Goal: Transaction & Acquisition: Purchase product/service

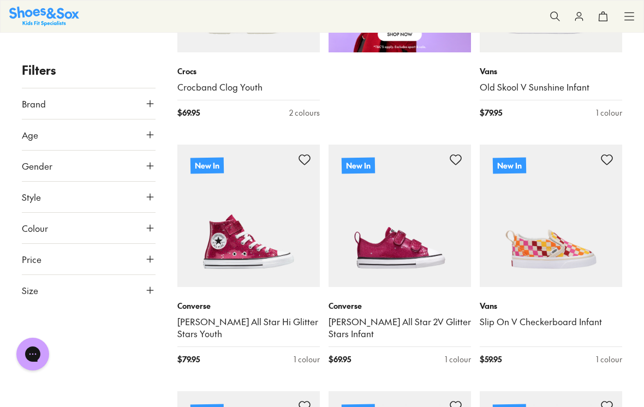
scroll to position [773, 0]
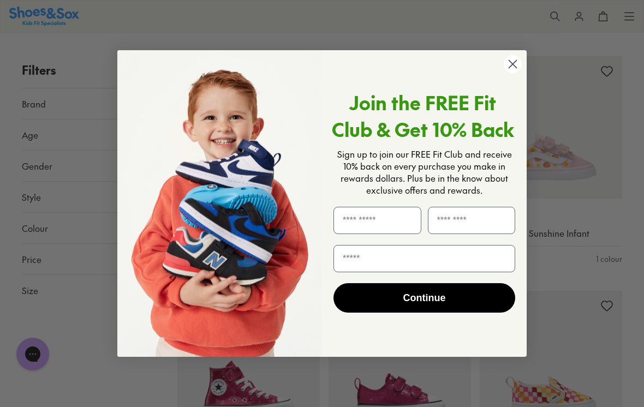
click at [511, 67] on circle "Close dialog" at bounding box center [513, 64] width 18 height 18
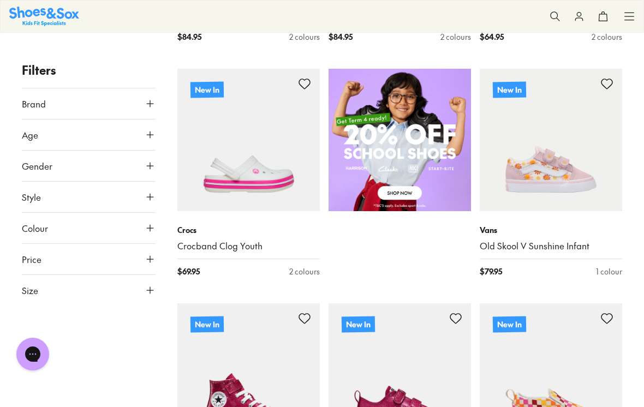
scroll to position [665, 0]
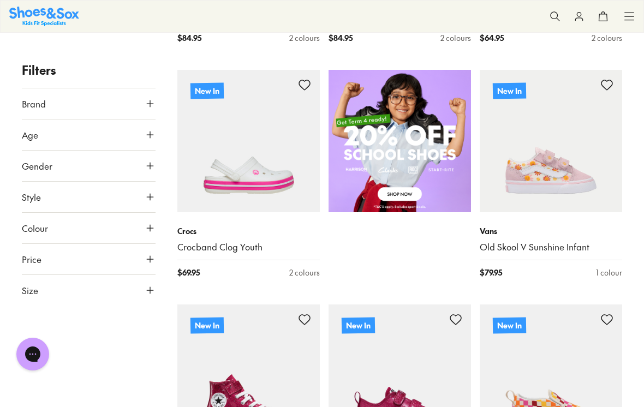
click at [150, 204] on button "Style" at bounding box center [89, 197] width 134 height 31
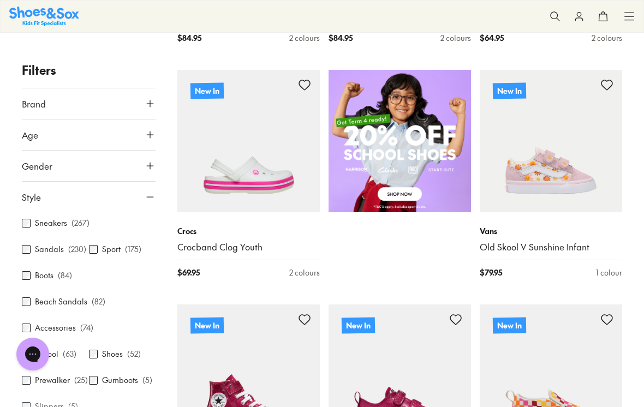
click at [93, 211] on button "Style" at bounding box center [89, 197] width 134 height 31
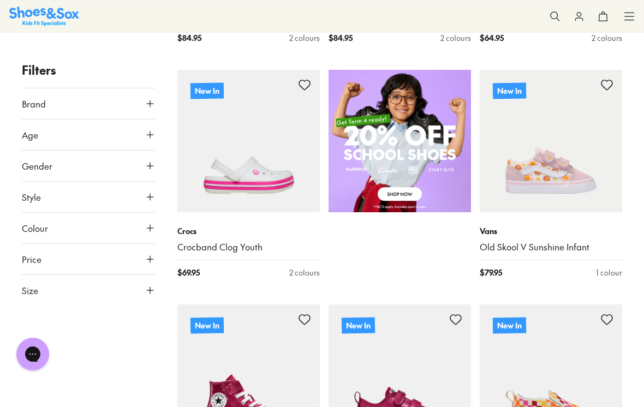
click at [148, 206] on button "Style" at bounding box center [89, 197] width 134 height 31
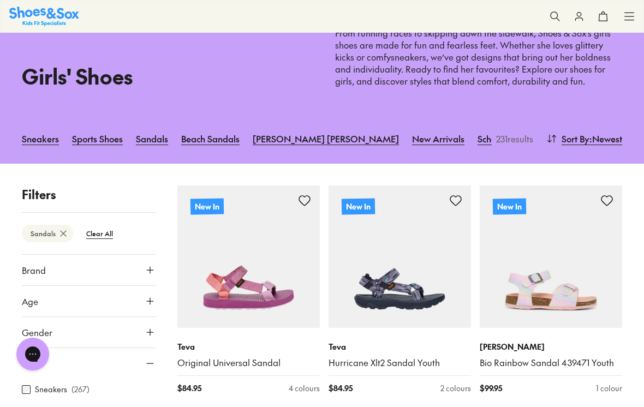
scroll to position [77, 0]
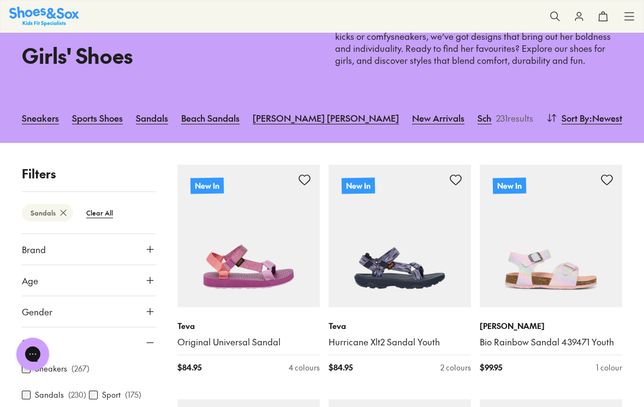
click at [596, 227] on img at bounding box center [551, 236] width 142 height 142
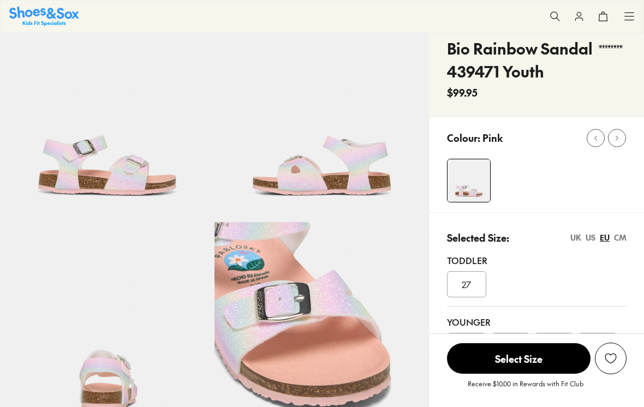
select select "*"
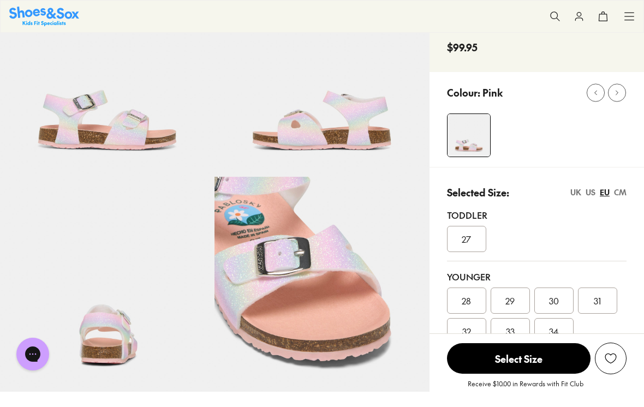
scroll to position [25, 0]
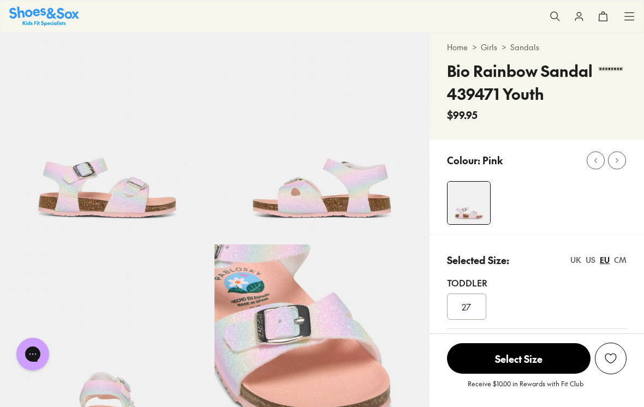
click at [487, 255] on p "Selected Size:" at bounding box center [478, 260] width 62 height 15
click at [475, 304] on div "27" at bounding box center [466, 307] width 39 height 26
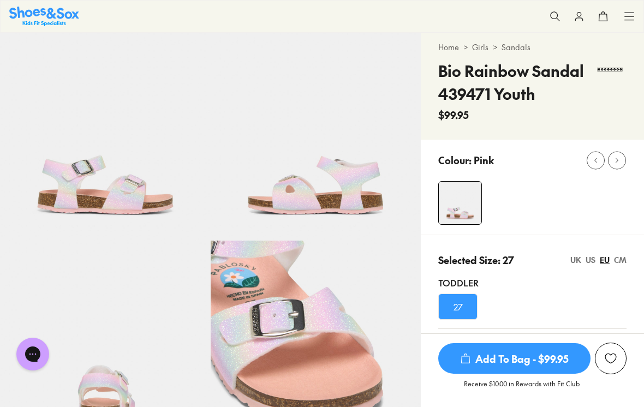
click at [46, 348] on button "Chat with us" at bounding box center [32, 354] width 33 height 33
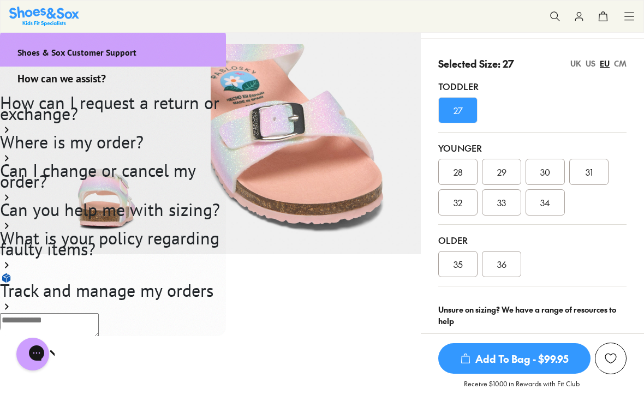
scroll to position [226, 0]
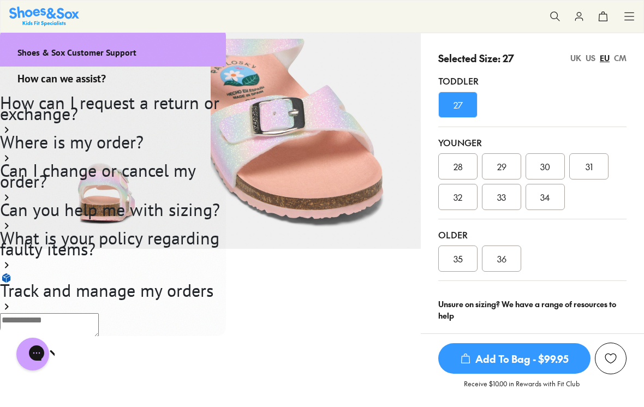
click at [66, 354] on div "Gorgias live chat" at bounding box center [71, 355] width 11 height 14
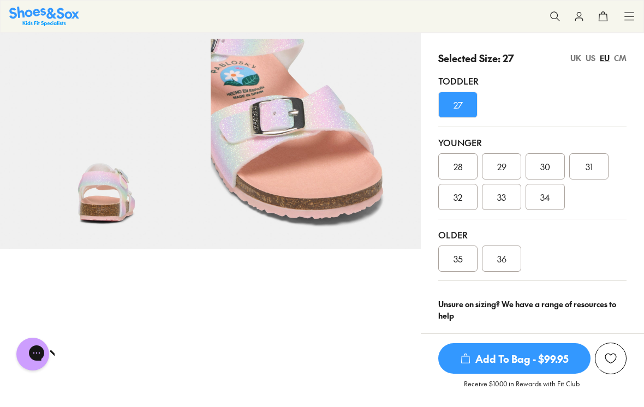
click at [550, 195] on span "34" at bounding box center [545, 196] width 10 height 13
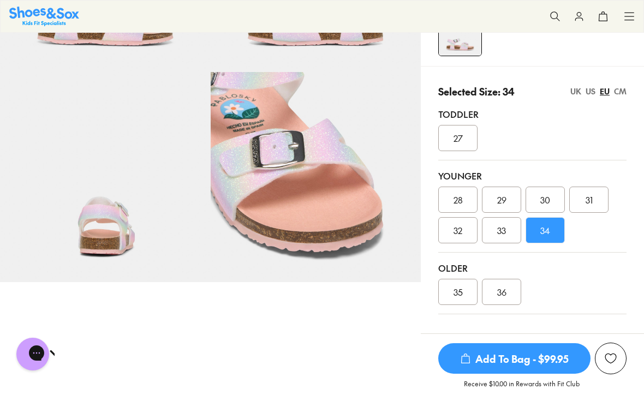
scroll to position [194, 0]
click at [570, 90] on div "UK" at bounding box center [575, 90] width 11 height 11
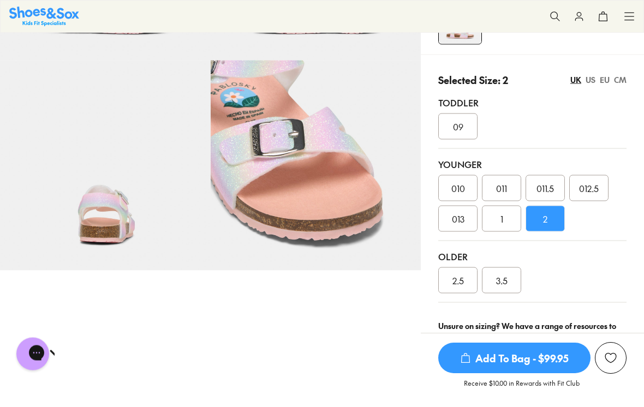
scroll to position [214, 0]
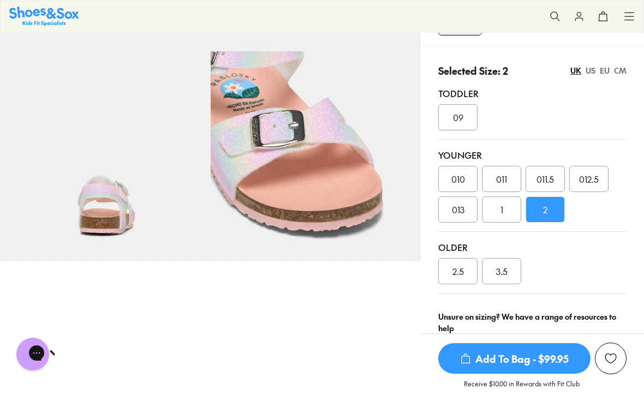
click at [502, 217] on div "1" at bounding box center [501, 209] width 39 height 26
click at [555, 216] on div "2" at bounding box center [545, 209] width 39 height 26
click at [509, 206] on div "1" at bounding box center [501, 209] width 39 height 26
click at [554, 212] on div "2" at bounding box center [545, 209] width 39 height 26
click at [502, 276] on span "3.5" at bounding box center [501, 271] width 11 height 13
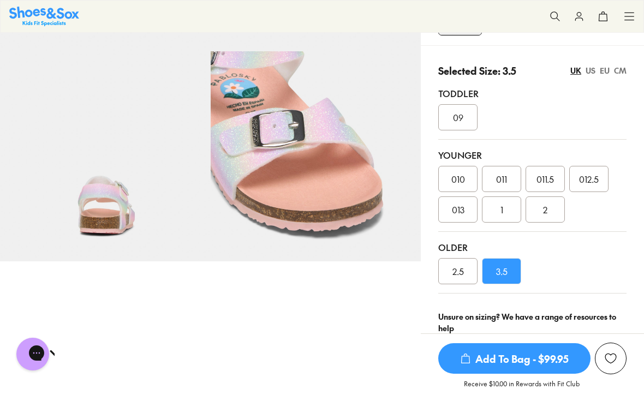
click at [508, 210] on div "1" at bounding box center [501, 209] width 39 height 26
click at [561, 212] on div "2" at bounding box center [545, 209] width 39 height 26
click at [591, 68] on div "US" at bounding box center [591, 70] width 10 height 11
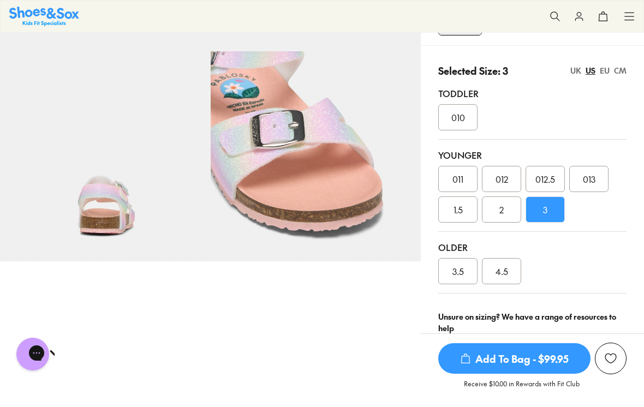
click at [502, 214] on span "2" at bounding box center [501, 209] width 4 height 13
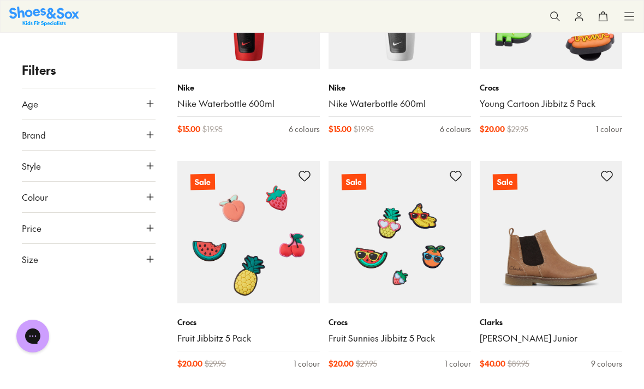
scroll to position [1922, 0]
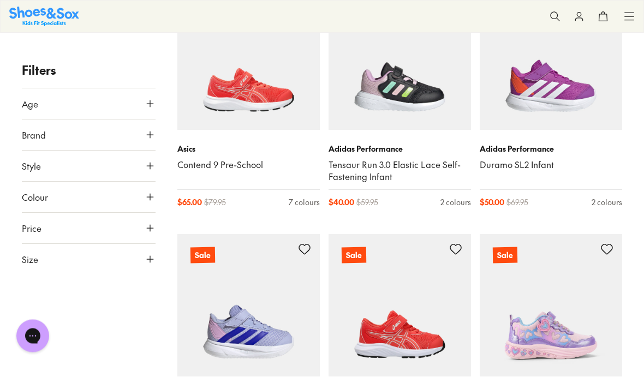
scroll to position [6798, 0]
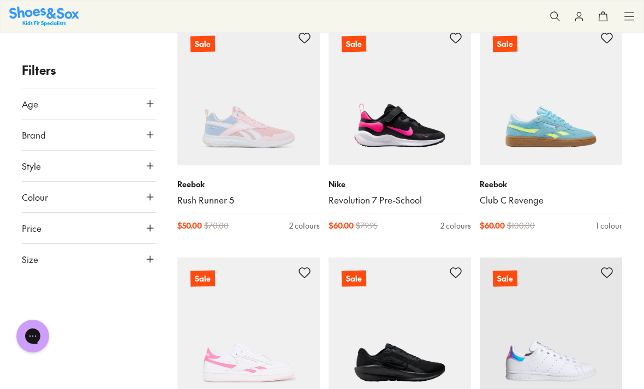
scroll to position [9712, 0]
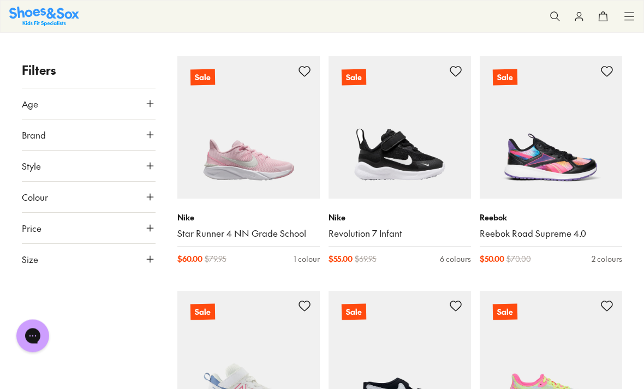
scroll to position [12131, 0]
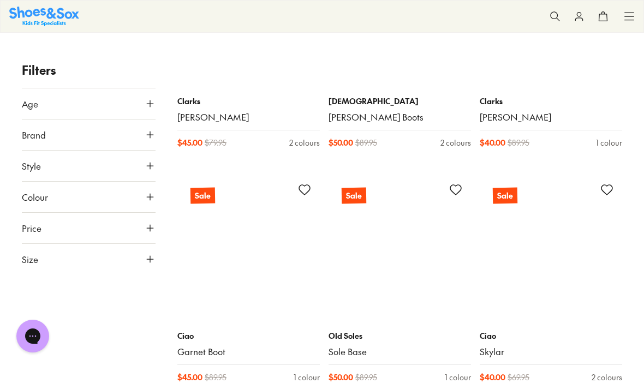
scroll to position [14396, 0]
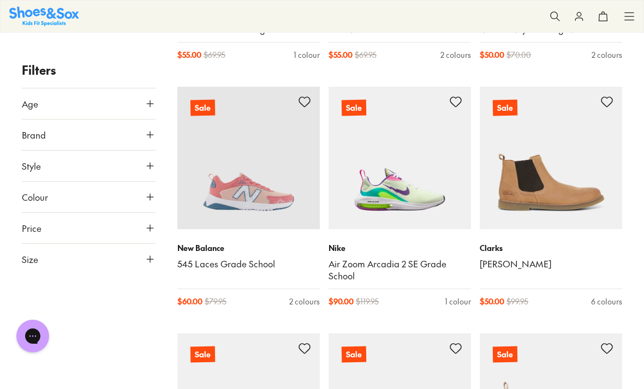
scroll to position [13766, 0]
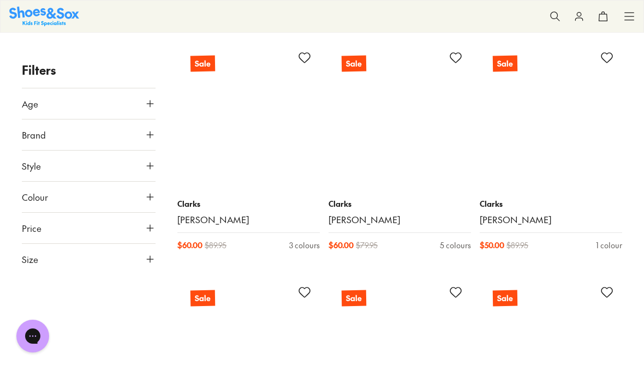
scroll to position [18984, 0]
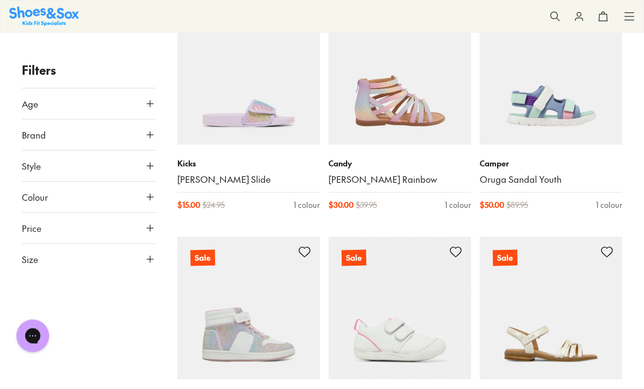
scroll to position [22096, 0]
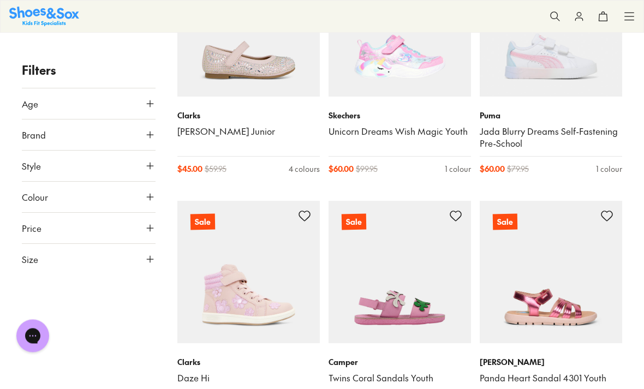
scroll to position [23569, 0]
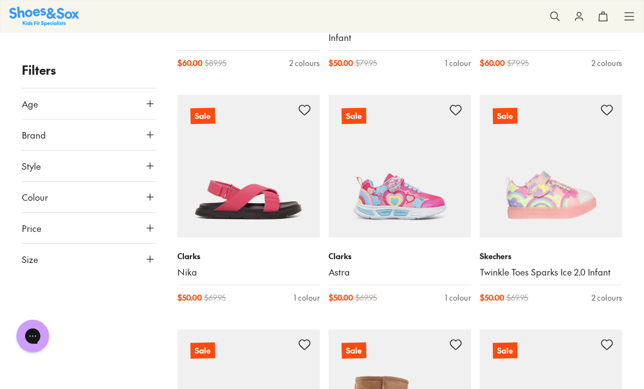
scroll to position [27250, 0]
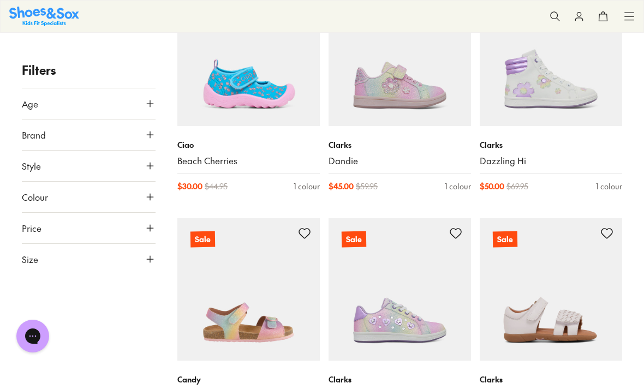
scroll to position [19283, 0]
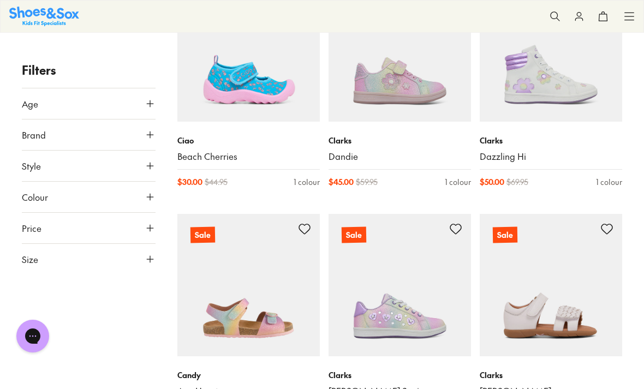
click at [290, 224] on img at bounding box center [248, 285] width 142 height 142
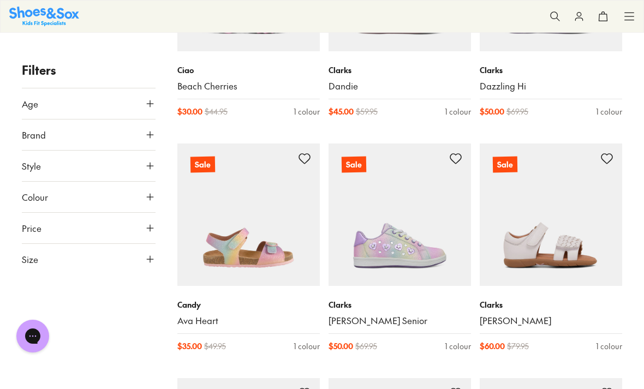
scroll to position [19354, 0]
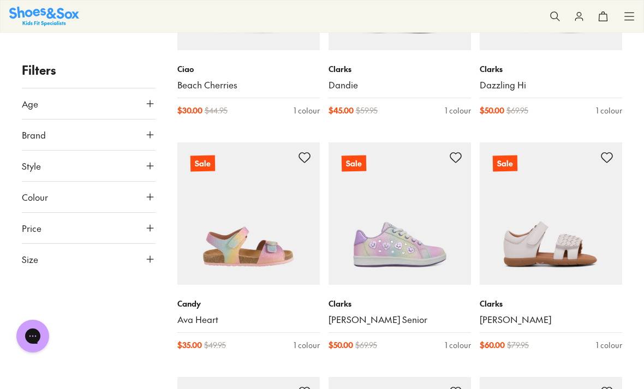
click at [218, 165] on img at bounding box center [248, 213] width 142 height 142
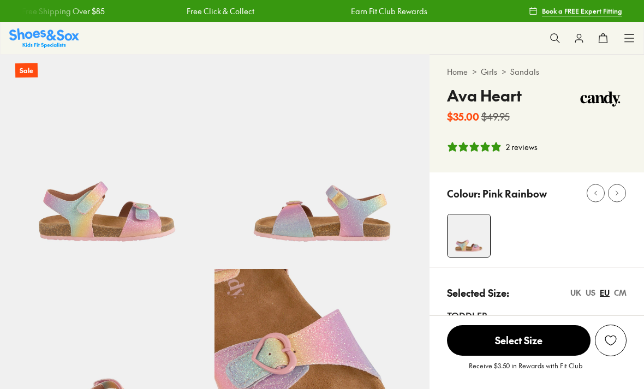
select select "*"
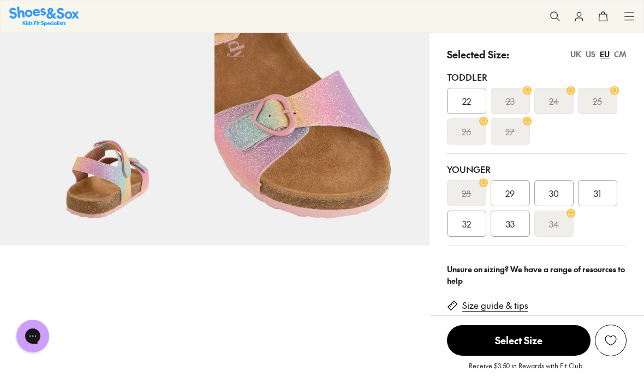
click at [591, 52] on div "US" at bounding box center [591, 54] width 10 height 11
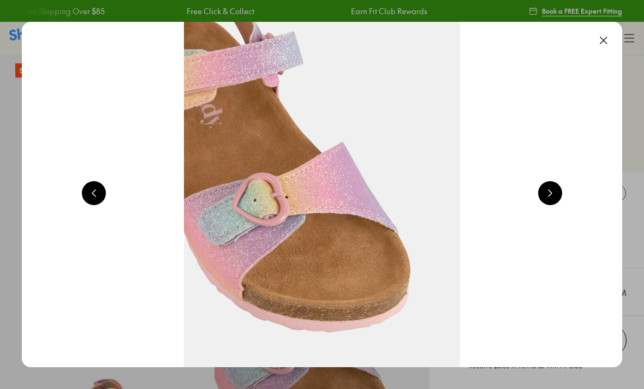
select select "*"
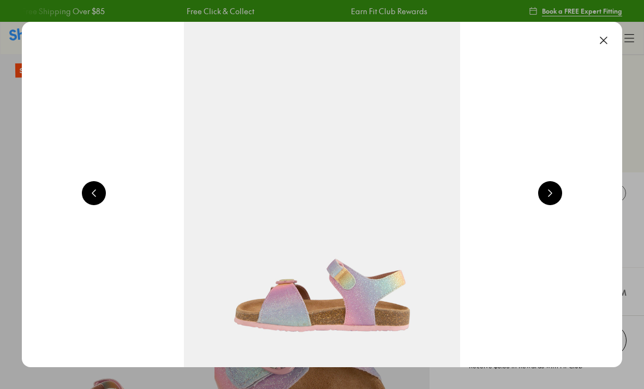
click at [606, 36] on button at bounding box center [604, 40] width 24 height 24
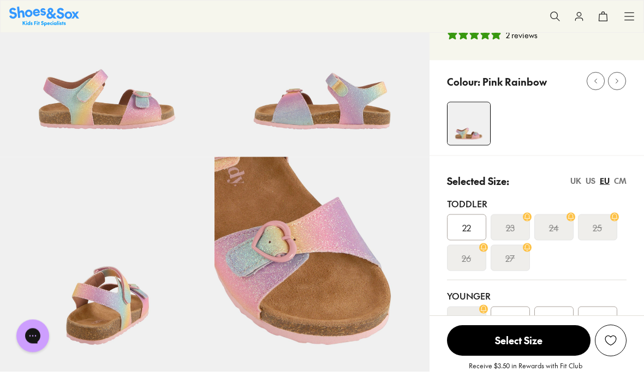
scroll to position [112, 0]
click at [123, 100] on img at bounding box center [107, 49] width 214 height 214
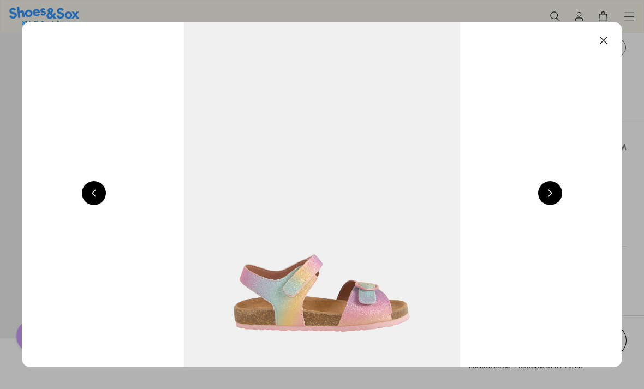
scroll to position [147, 0]
click at [556, 184] on button at bounding box center [550, 193] width 24 height 24
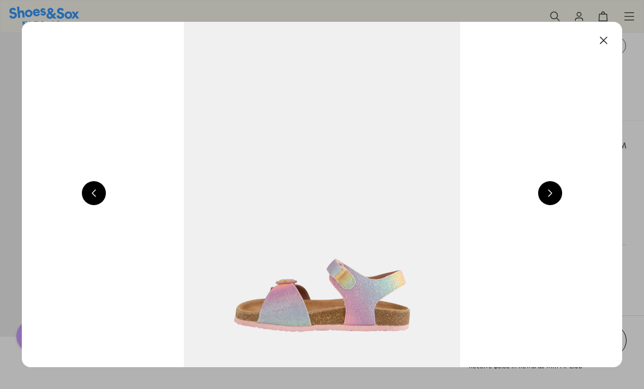
click at [555, 186] on button at bounding box center [550, 193] width 24 height 24
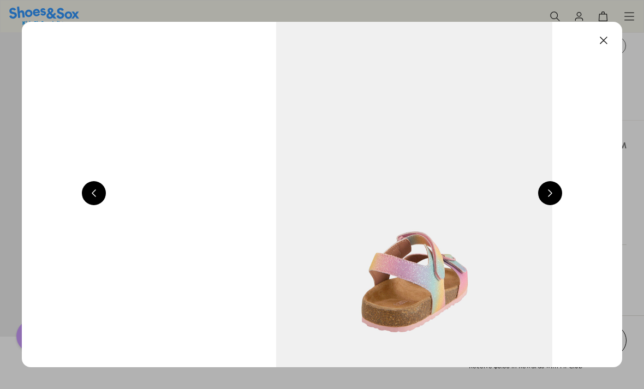
scroll to position [0, 1801]
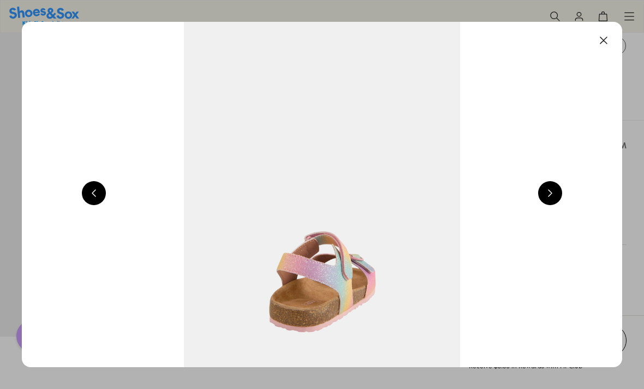
click at [600, 41] on button at bounding box center [604, 40] width 24 height 24
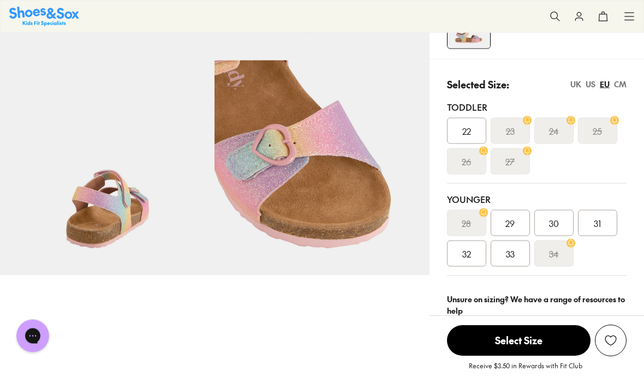
scroll to position [190, 0]
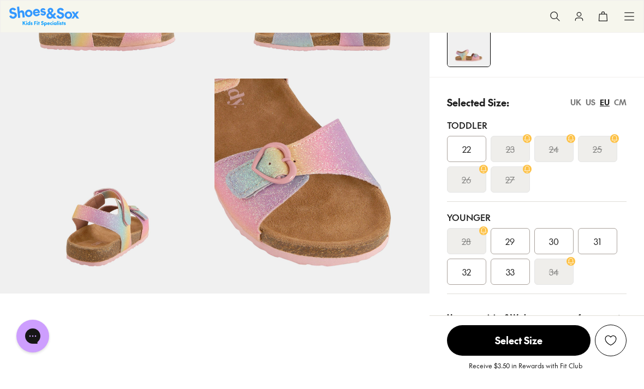
click at [600, 97] on div "EU" at bounding box center [605, 102] width 10 height 11
click at [601, 93] on div "Selected Size: UK US EU CM Toddler 22 23 24 25 26 27 Younger 28 29 30 31 32 33 …" at bounding box center [537, 190] width 214 height 226
click at [592, 101] on div "US" at bounding box center [591, 102] width 10 height 11
click at [504, 275] on div "2" at bounding box center [510, 272] width 39 height 26
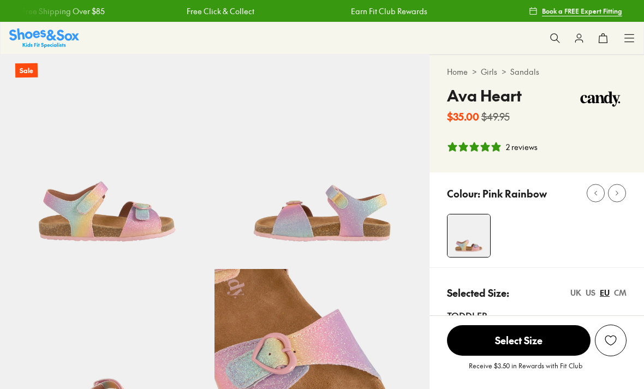
select select "*"
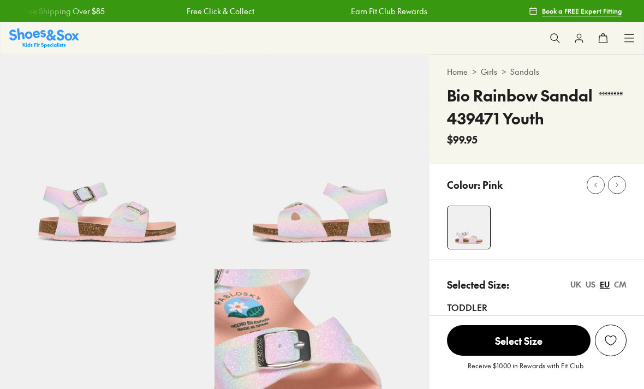
select select "*"
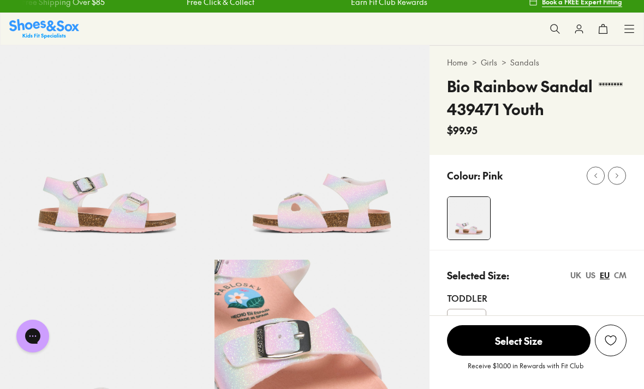
click at [402, 9] on x-scroller "Free Shipping Over $85 Free Click & Collect Earn Fit Club Rewards Free Shipping…" at bounding box center [267, 2] width 490 height 26
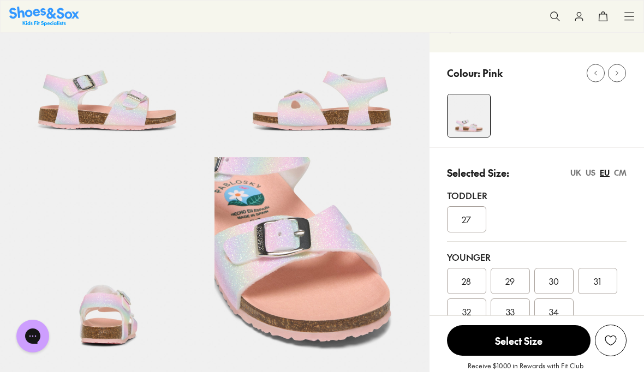
scroll to position [112, 0]
click at [589, 174] on div "US" at bounding box center [591, 172] width 10 height 11
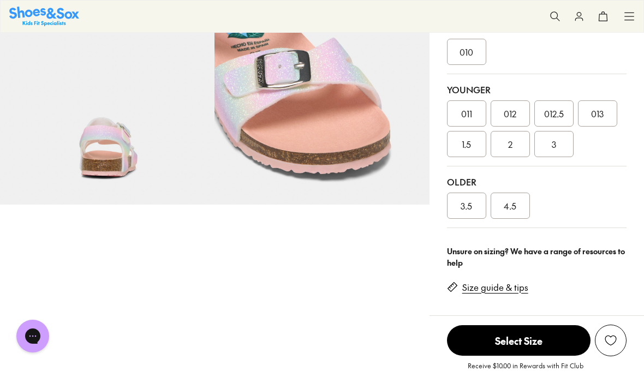
scroll to position [282, 0]
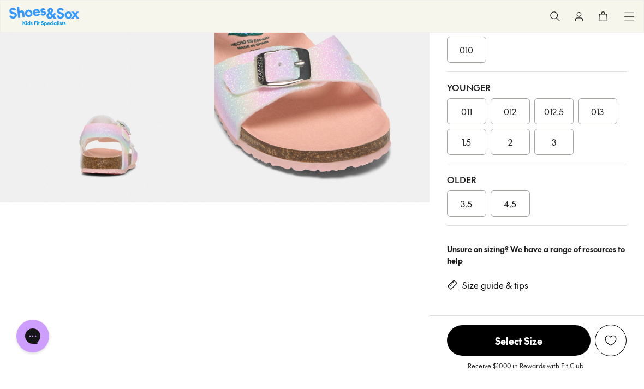
click at [511, 149] on div "2" at bounding box center [510, 142] width 39 height 26
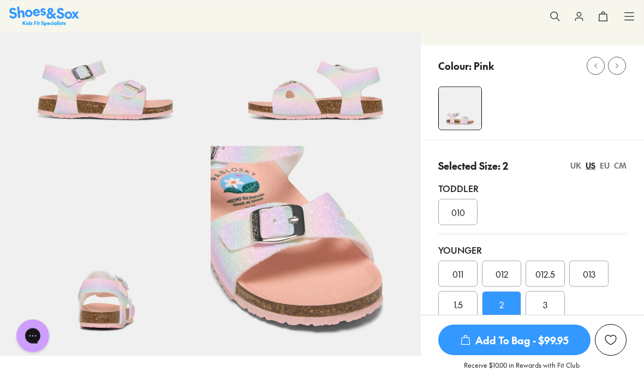
scroll to position [120, 0]
click at [597, 357] on div "We will email you if this product comes back in stock. Notify Me View Similar P…" at bounding box center [532, 352] width 223 height 74
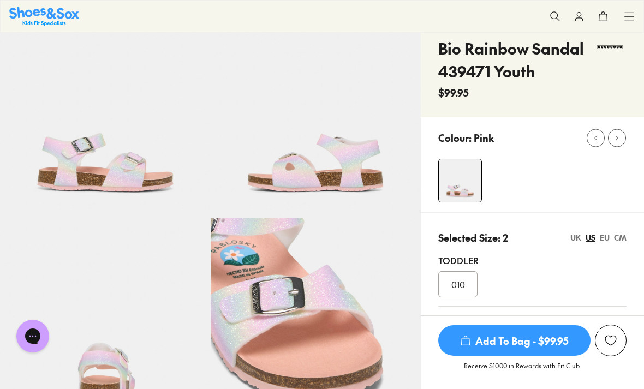
scroll to position [0, 0]
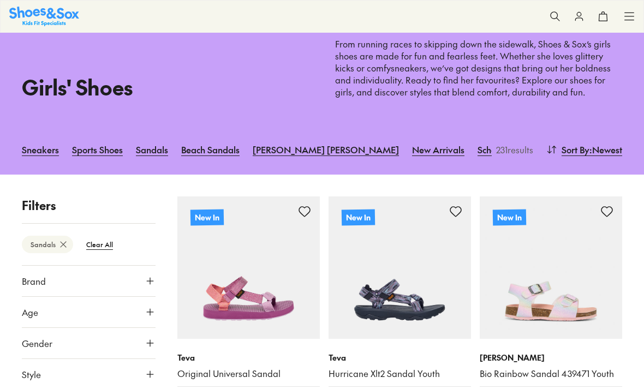
scroll to position [46, 0]
click at [384, 386] on hr at bounding box center [400, 386] width 142 height 1
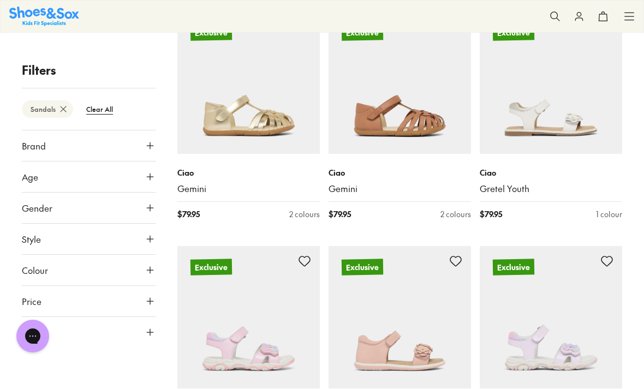
scroll to position [1684, 0]
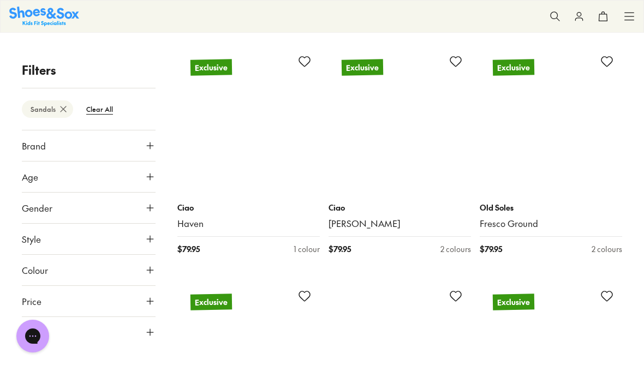
scroll to position [4437, 0]
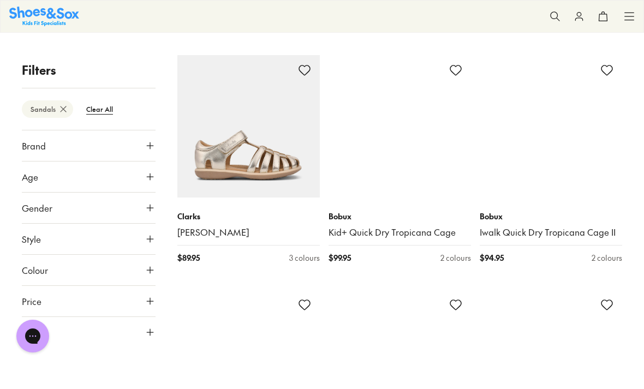
scroll to position [5156, 0]
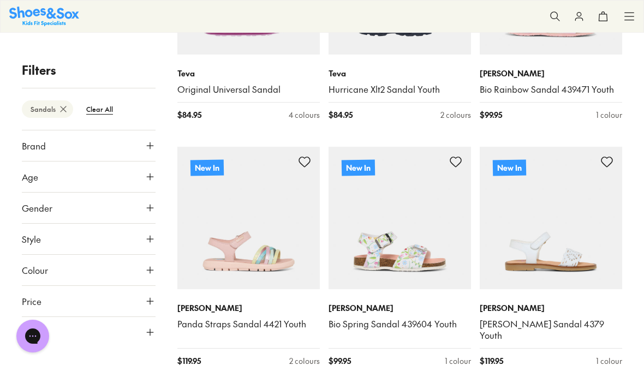
scroll to position [327, 0]
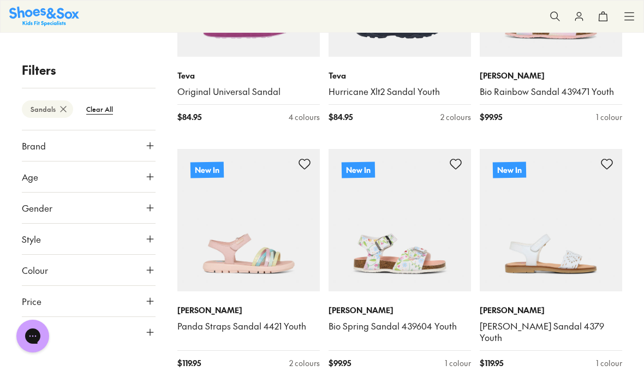
click at [397, 279] on img at bounding box center [400, 220] width 142 height 142
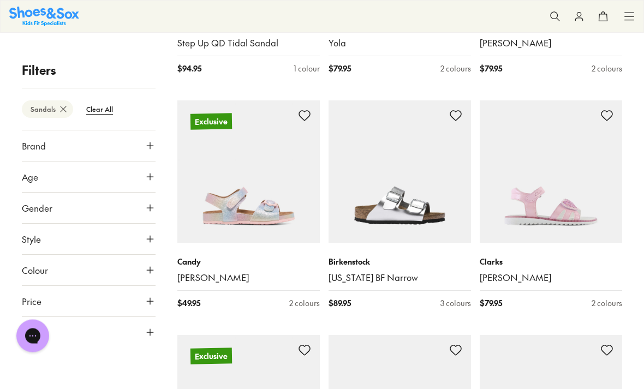
scroll to position [7700, 0]
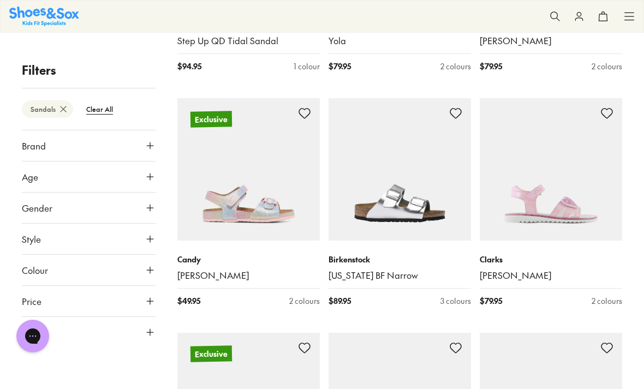
click at [412, 191] on img at bounding box center [400, 169] width 142 height 142
click at [396, 126] on img at bounding box center [400, 169] width 142 height 142
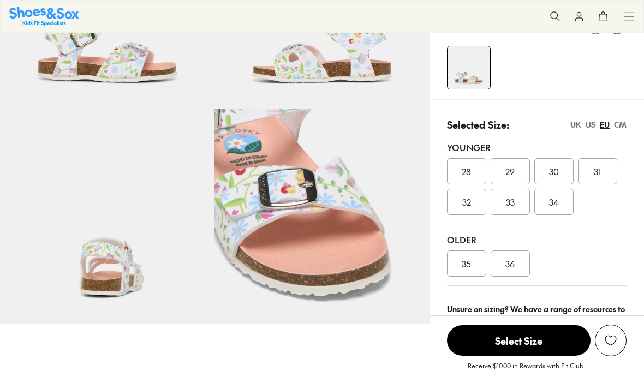
select select "*"
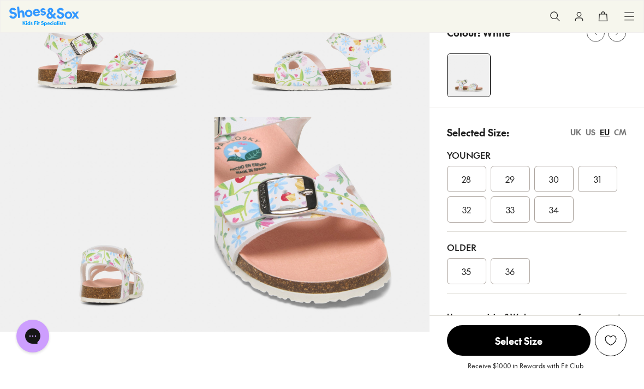
click at [589, 133] on div "US" at bounding box center [591, 132] width 10 height 11
click at [514, 211] on div "2" at bounding box center [510, 209] width 39 height 26
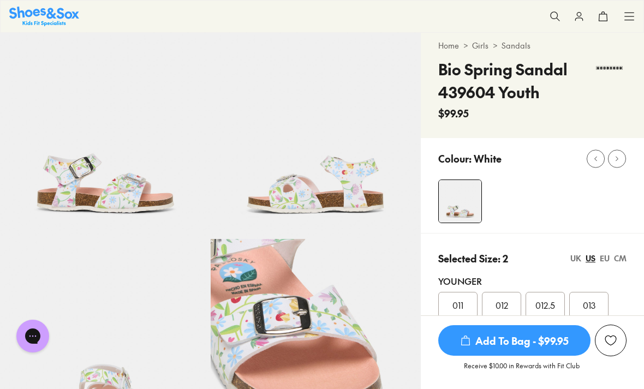
scroll to position [25, 0]
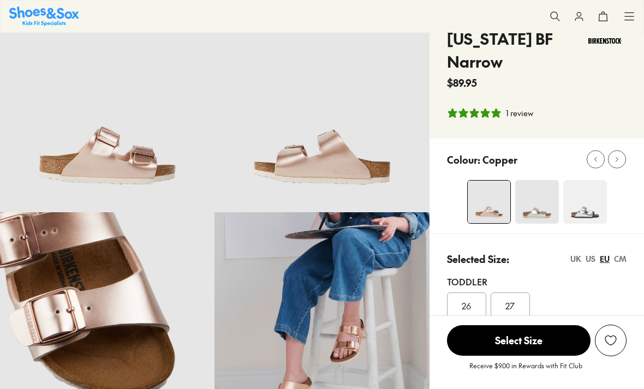
scroll to position [84, 0]
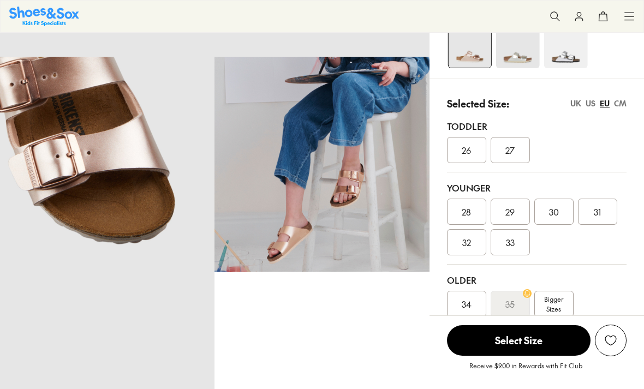
select select "*"
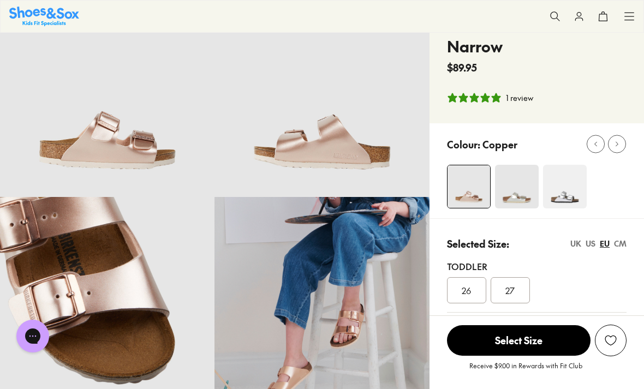
scroll to position [73, 0]
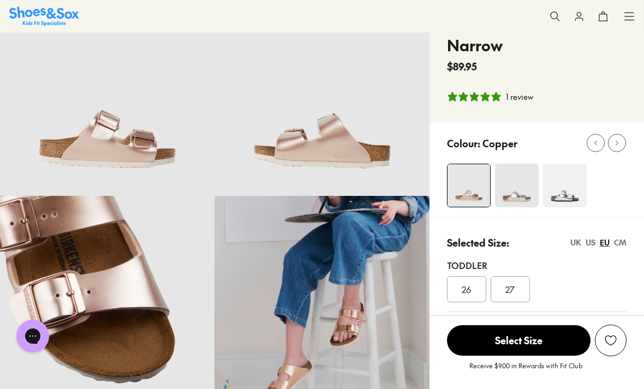
click at [519, 193] on img at bounding box center [517, 186] width 44 height 44
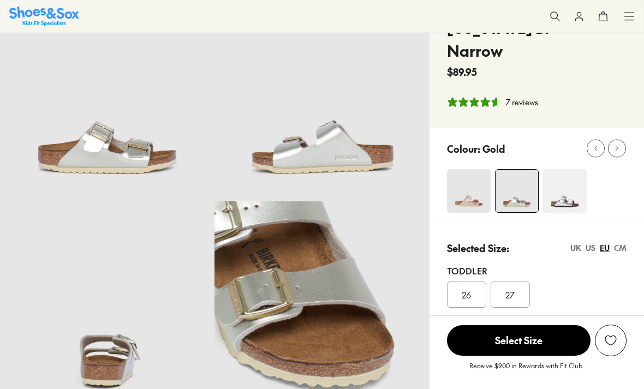
select select "*"
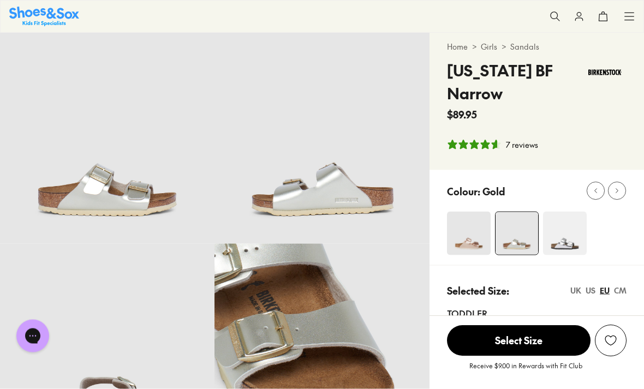
scroll to position [7, 0]
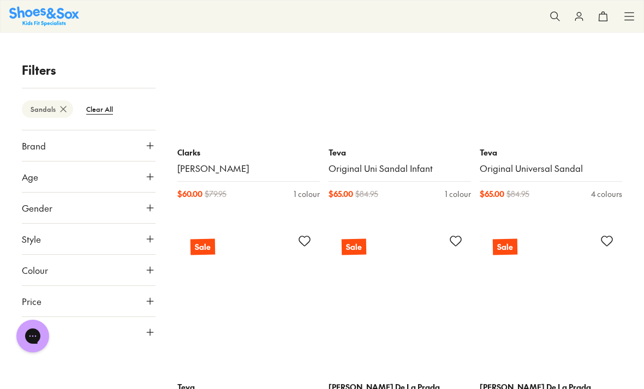
scroll to position [4293, 0]
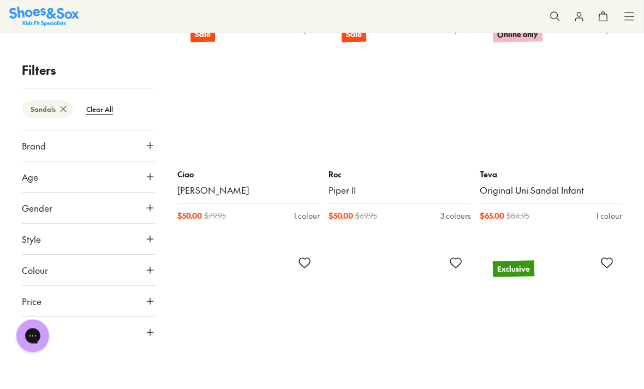
scroll to position [5421, 0]
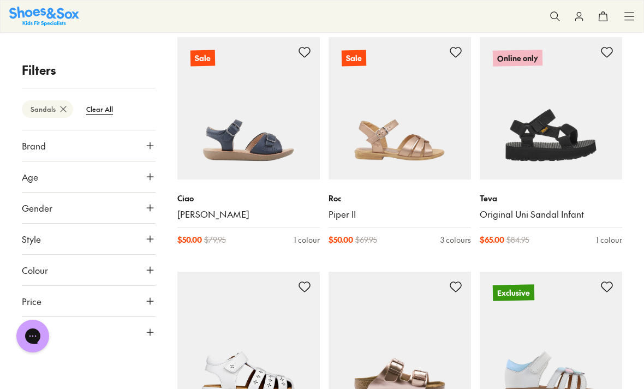
click at [588, 139] on img at bounding box center [551, 108] width 142 height 142
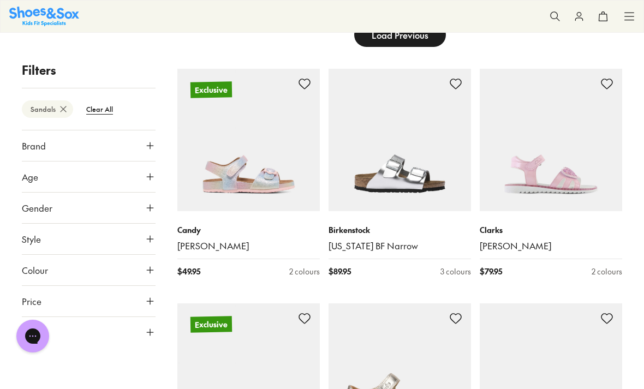
scroll to position [226, 0]
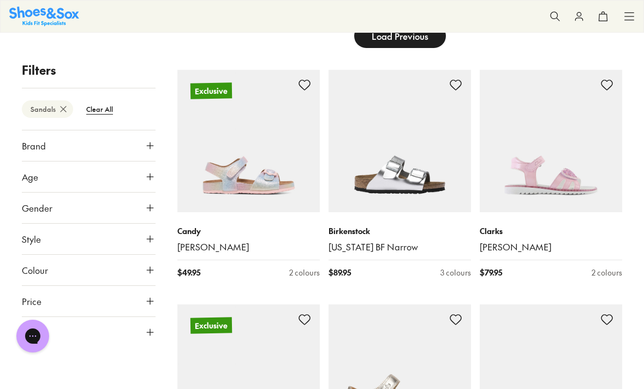
click at [266, 160] on img at bounding box center [248, 141] width 142 height 142
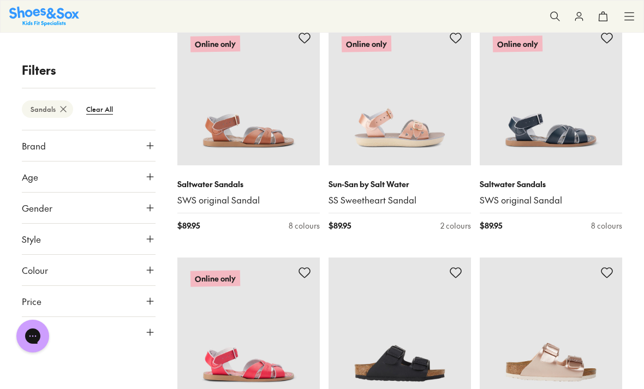
scroll to position [3328, 0]
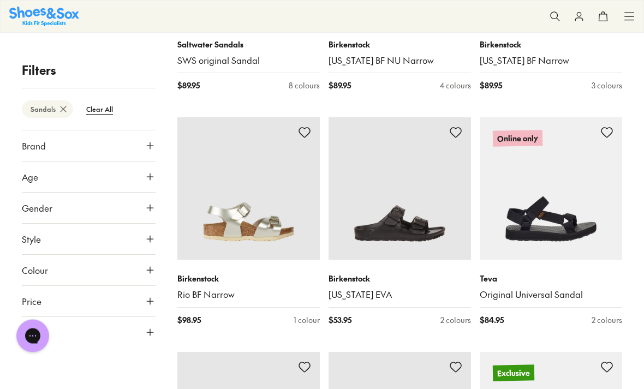
scroll to position [3695, 0]
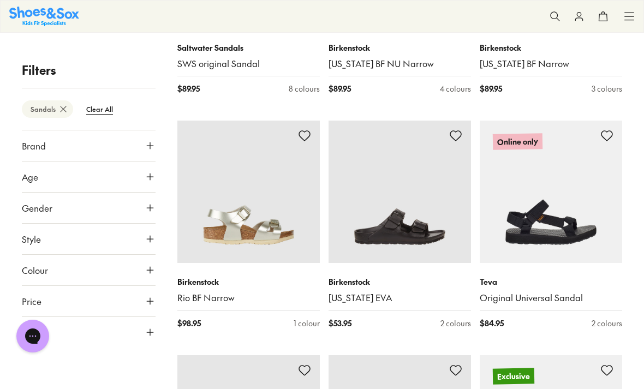
click at [151, 177] on use at bounding box center [150, 177] width 7 height 7
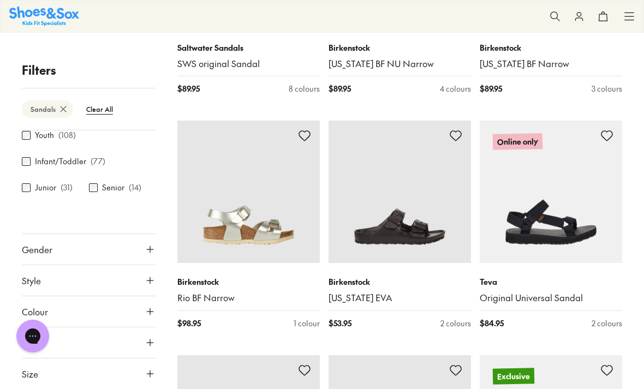
scroll to position [68, 0]
click at [142, 373] on button "Size" at bounding box center [89, 374] width 134 height 31
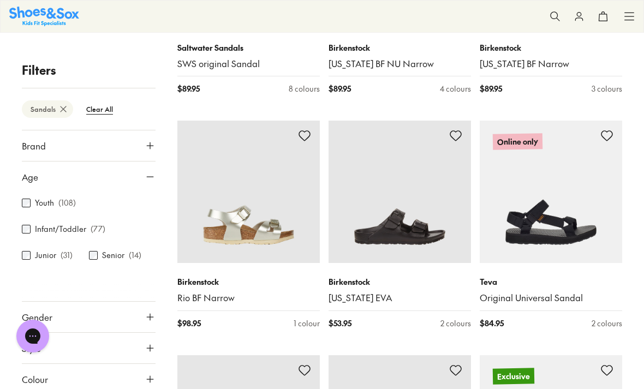
scroll to position [0, 0]
click at [97, 113] on btn "Clear All" at bounding box center [99, 109] width 44 height 20
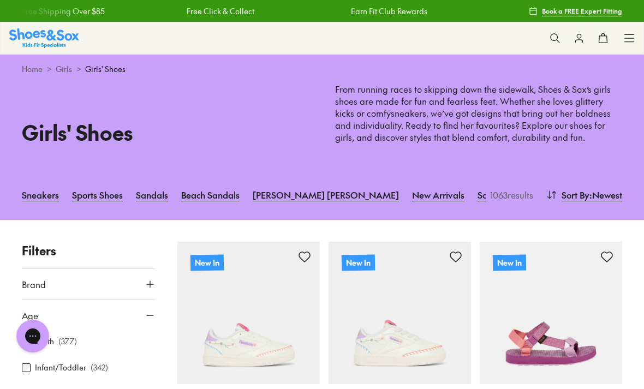
click at [150, 193] on link "Sandals" at bounding box center [152, 195] width 32 height 24
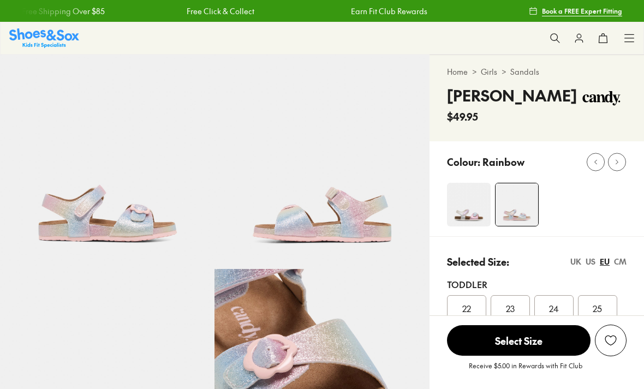
select select "*"
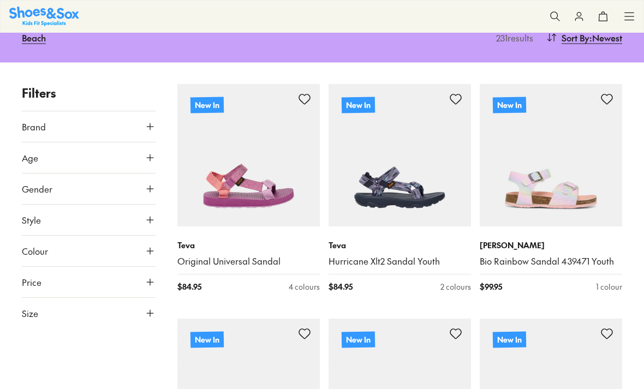
scroll to position [169, 0]
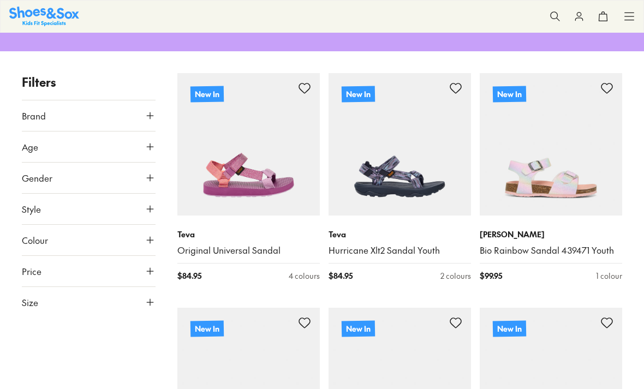
click at [148, 182] on button "Gender" at bounding box center [89, 178] width 134 height 31
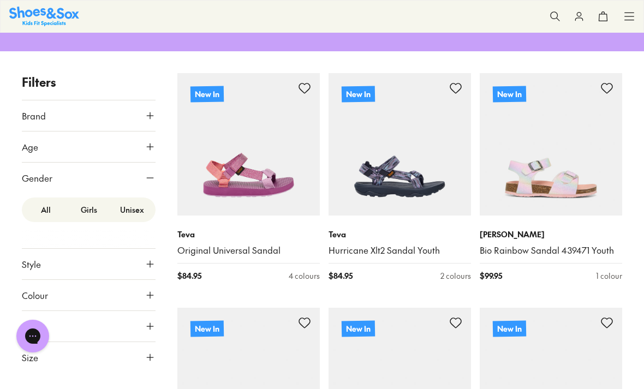
scroll to position [0, 0]
click at [85, 208] on label "Girls" at bounding box center [88, 210] width 43 height 20
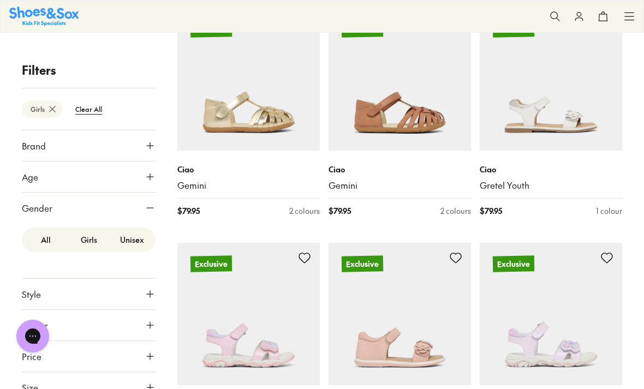
scroll to position [1666, 0]
click at [141, 354] on button "Price" at bounding box center [89, 356] width 134 height 31
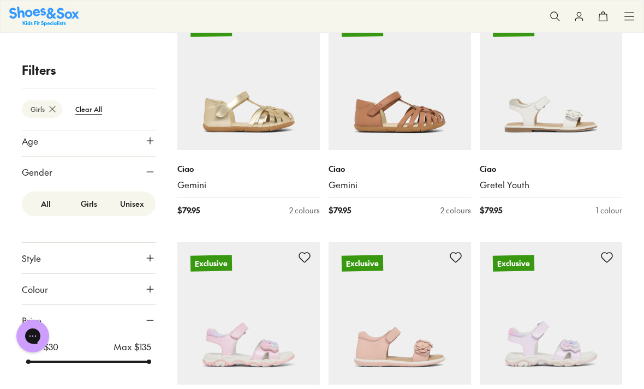
scroll to position [35, 0]
click at [146, 321] on icon at bounding box center [150, 320] width 11 height 11
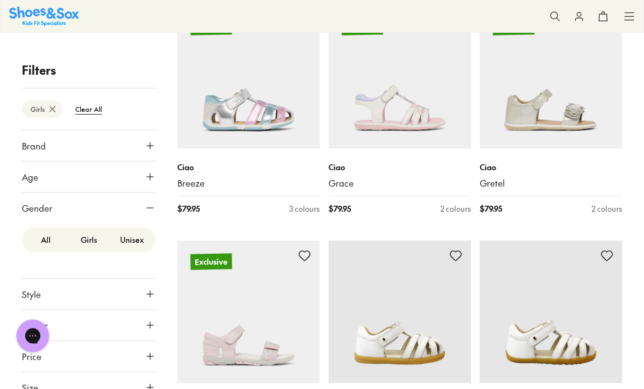
scroll to position [2137, 0]
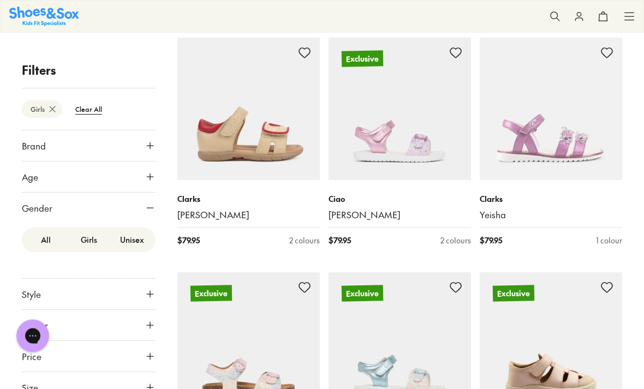
scroll to position [4230, 0]
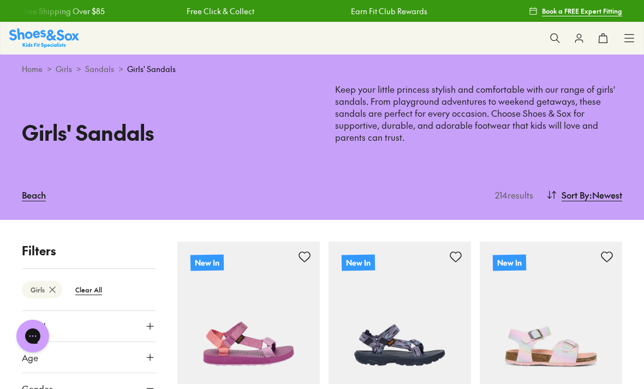
click at [37, 68] on link "Home" at bounding box center [32, 68] width 21 height 11
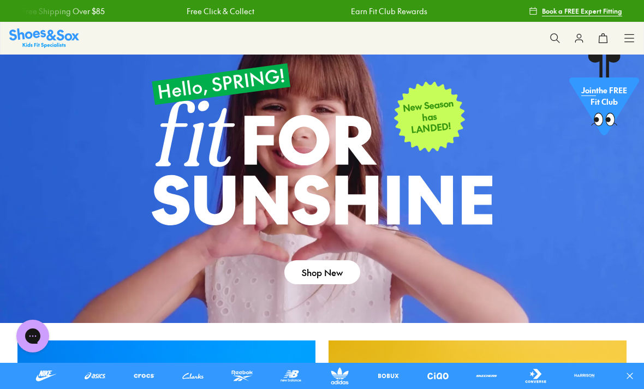
click at [626, 40] on icon at bounding box center [629, 38] width 11 height 11
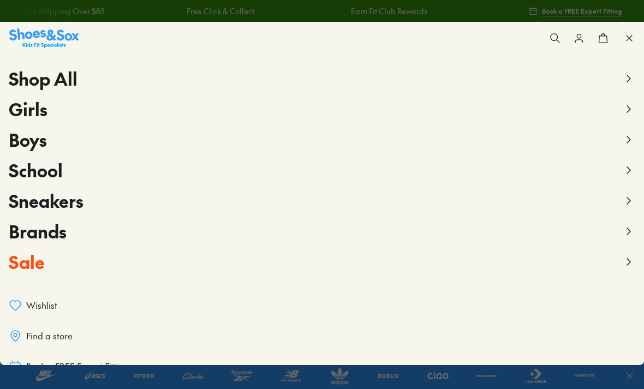
click at [16, 270] on span "Sale" at bounding box center [27, 261] width 36 height 25
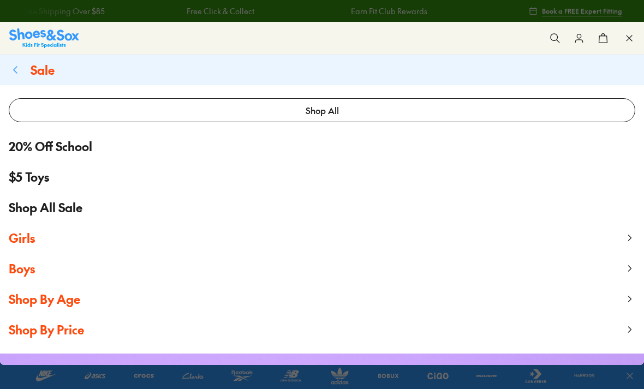
click at [18, 233] on span "Girls" at bounding box center [22, 238] width 26 height 16
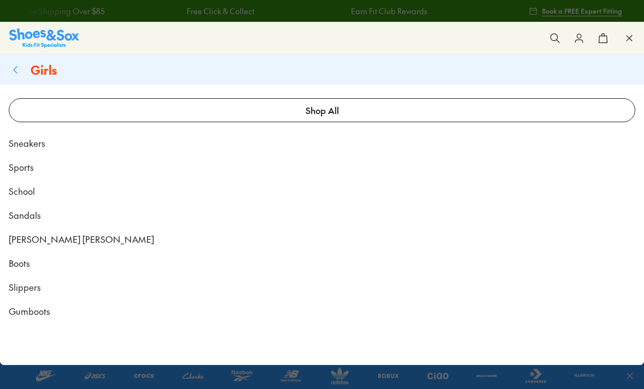
click at [26, 226] on link "Sandals" at bounding box center [322, 215] width 644 height 24
click at [27, 217] on span "Sandals" at bounding box center [25, 214] width 32 height 13
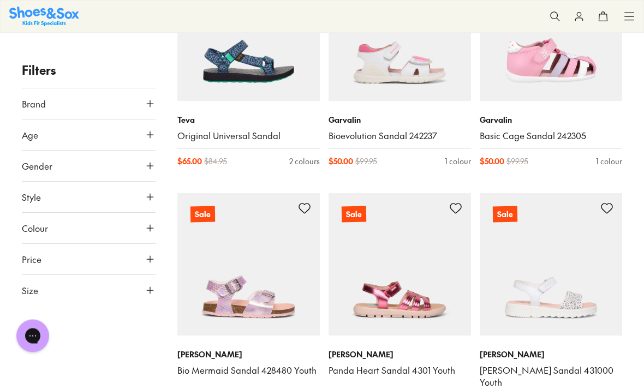
scroll to position [3304, 0]
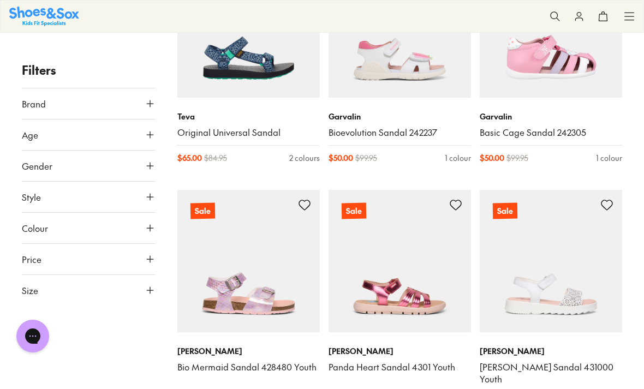
click at [596, 265] on img at bounding box center [551, 261] width 142 height 142
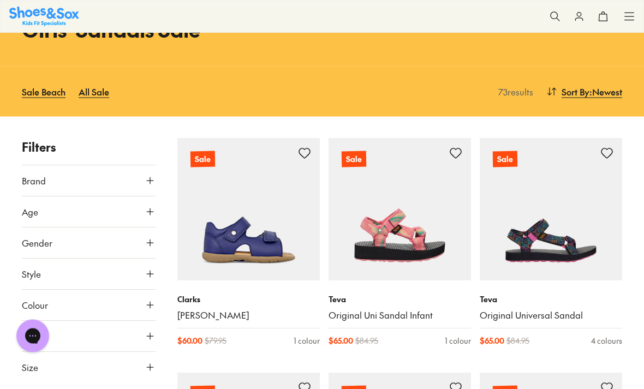
scroll to position [0, 0]
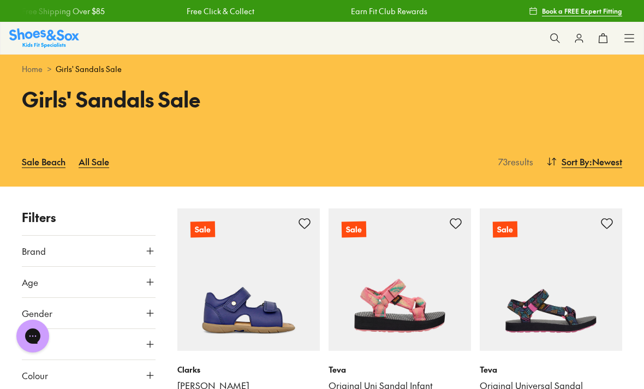
click at [629, 40] on icon at bounding box center [629, 38] width 11 height 11
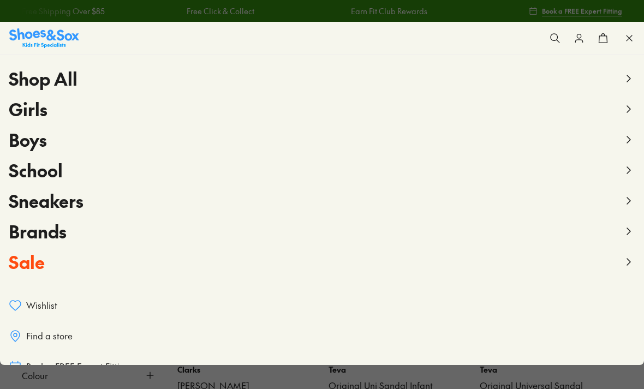
click at [626, 112] on icon at bounding box center [628, 109] width 13 height 13
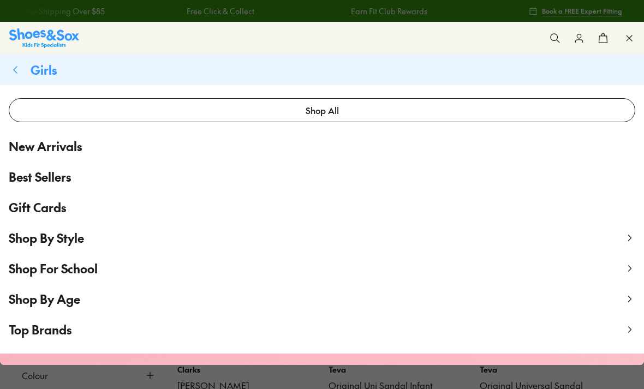
click at [629, 240] on use at bounding box center [630, 237] width 3 height 5
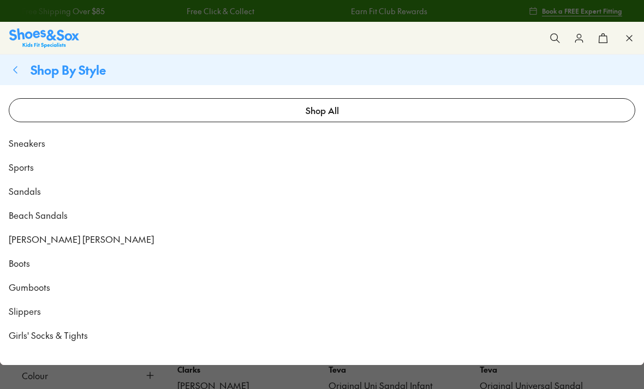
click at [22, 165] on span "Sports" at bounding box center [21, 166] width 25 height 13
click at [32, 172] on span "Sports" at bounding box center [21, 166] width 25 height 13
click at [34, 193] on span "Sandals" at bounding box center [25, 190] width 32 height 13
click at [44, 190] on link "Sandals" at bounding box center [322, 191] width 644 height 24
click at [50, 194] on link "Sandals" at bounding box center [322, 191] width 644 height 24
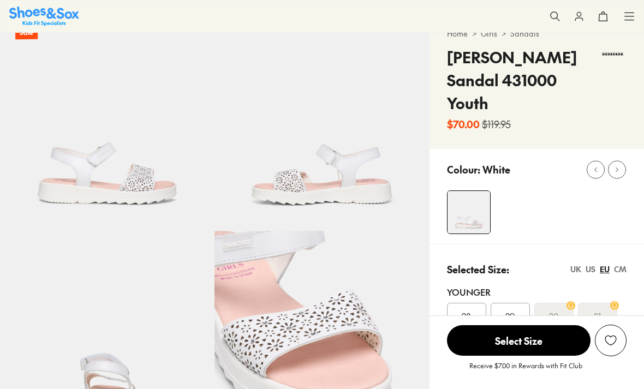
select select "*"
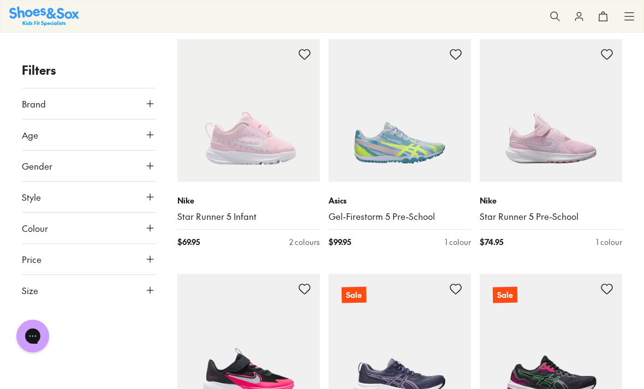
scroll to position [1177, 0]
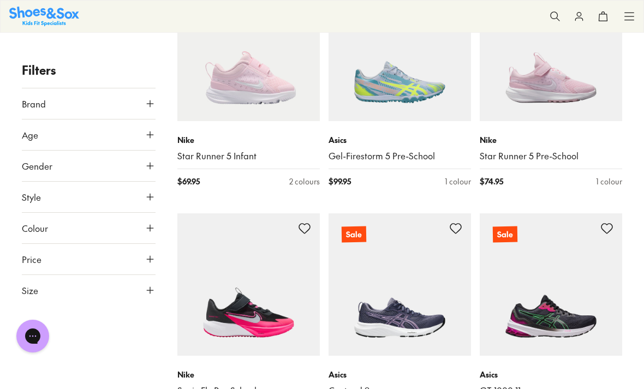
click at [145, 237] on button "Colour" at bounding box center [89, 228] width 134 height 31
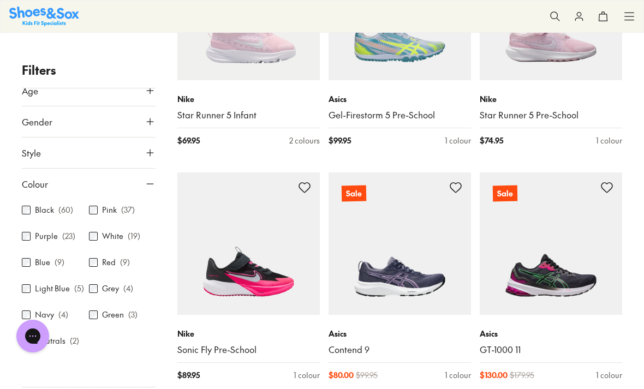
scroll to position [47, 0]
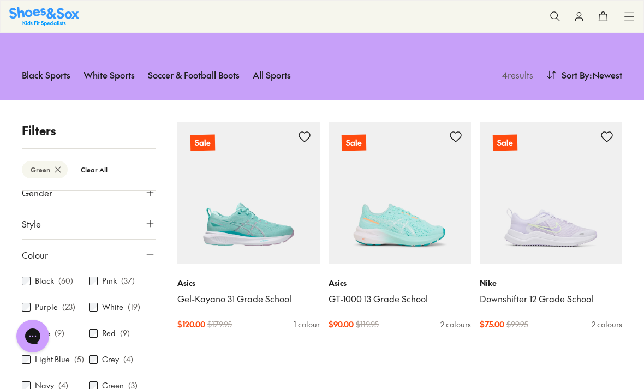
scroll to position [76, 0]
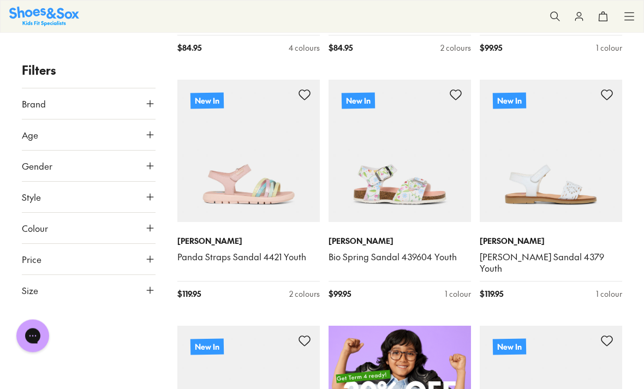
scroll to position [419, 0]
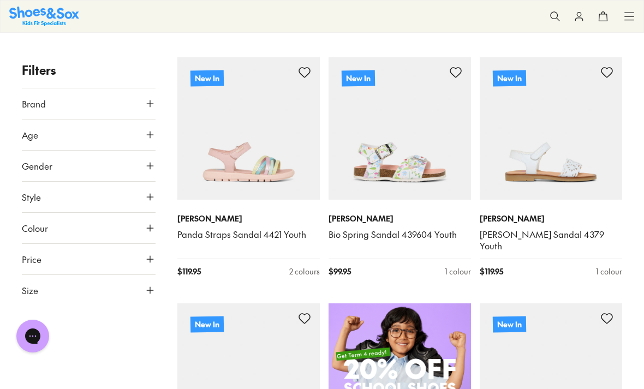
click at [303, 263] on div "Pablosky Panda Straps Sandal 4421 Youth $ 119.95 2 colours" at bounding box center [248, 245] width 142 height 91
click at [0, 0] on span at bounding box center [0, 0] width 0 height 0
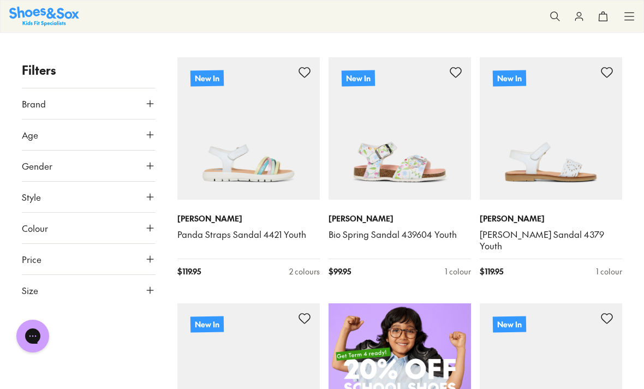
click at [0, 0] on div at bounding box center [0, 0] width 0 height 0
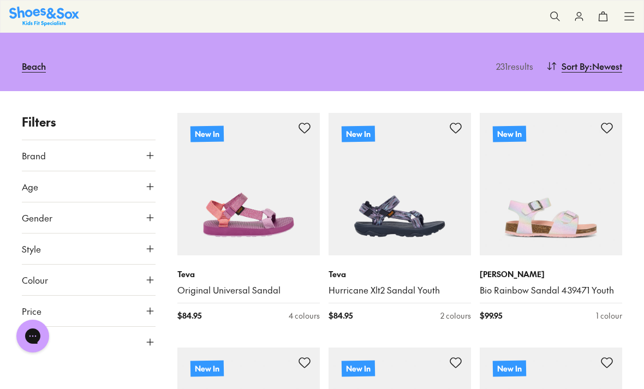
scroll to position [0, 0]
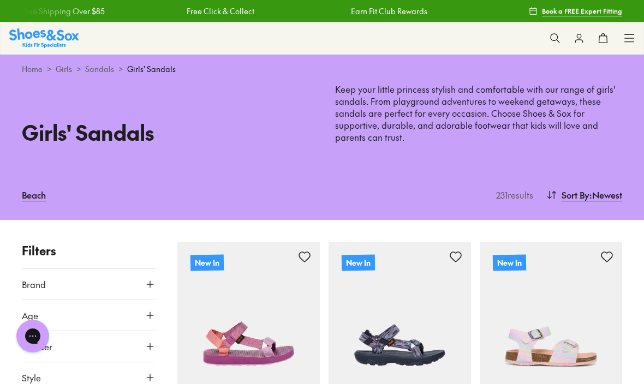
click at [629, 41] on icon at bounding box center [629, 38] width 11 height 11
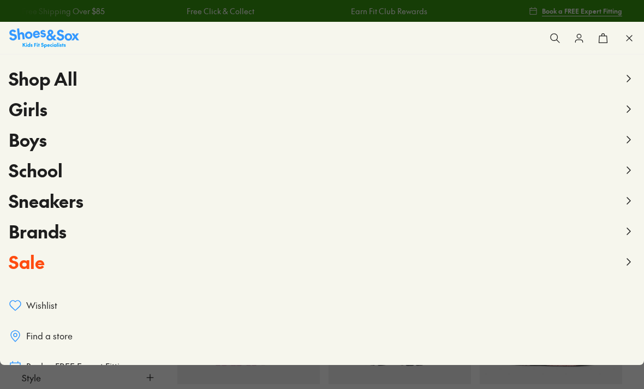
click at [623, 112] on icon at bounding box center [628, 109] width 13 height 13
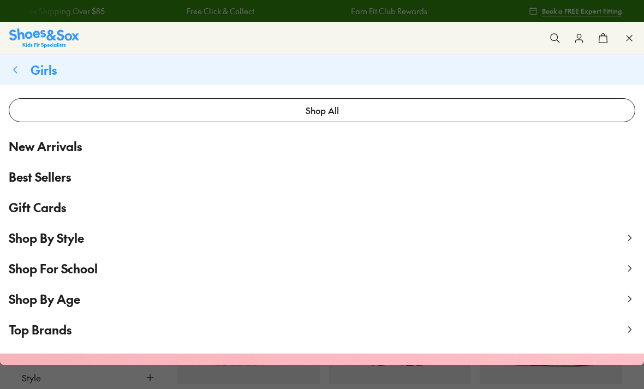
click at [61, 241] on span "Shop By Style" at bounding box center [46, 238] width 75 height 16
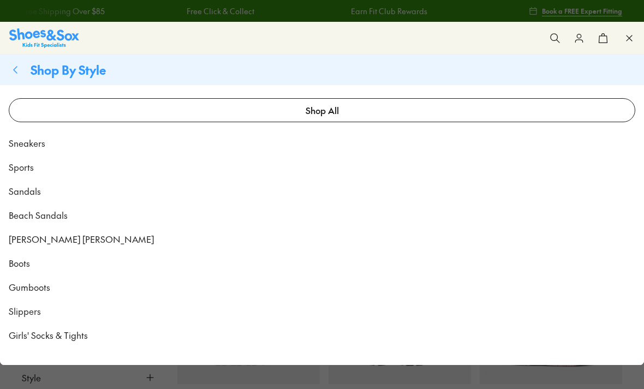
click at [49, 139] on link "Sneakers" at bounding box center [322, 143] width 644 height 24
click at [35, 144] on span "Sneakers" at bounding box center [27, 142] width 37 height 13
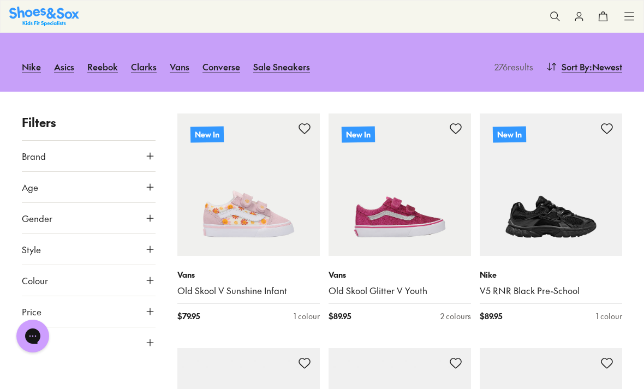
click at [147, 289] on button "Colour" at bounding box center [89, 280] width 134 height 31
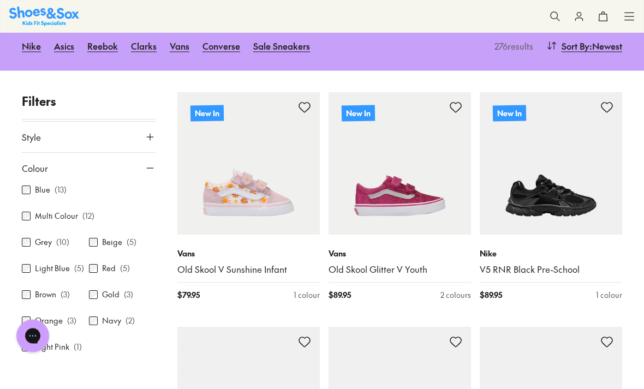
scroll to position [143, 0]
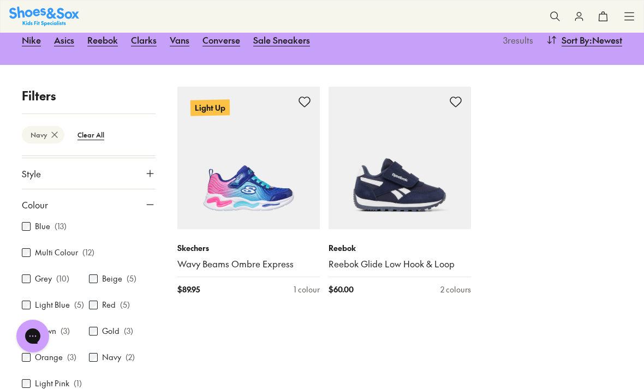
click at [23, 309] on div "Light Blue ( 5 )" at bounding box center [55, 305] width 67 height 13
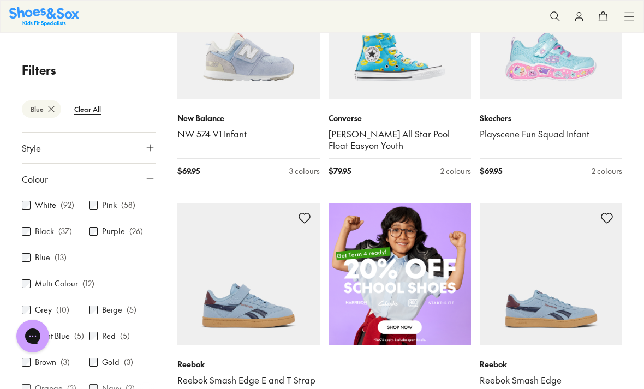
scroll to position [518, 0]
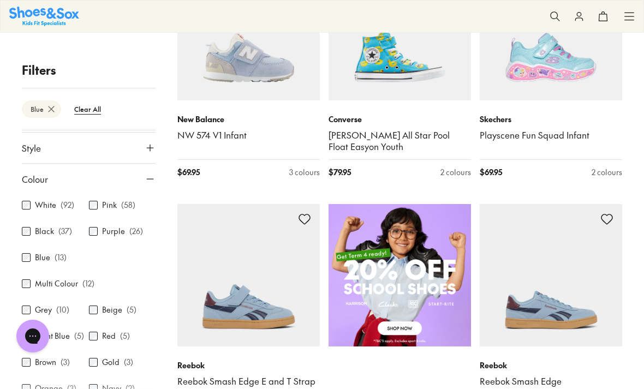
click at [36, 246] on div "White ( 92 ) Pink ( 58 ) Black ( 37 ) Purple ( 26 ) Blue ( 13 ) Multi Colour ( …" at bounding box center [89, 316] width 134 height 245
click at [23, 268] on div "White ( 92 ) Pink ( 58 ) Black ( 37 ) Purple ( 26 ) Blue ( 13 ) Multi Colour ( …" at bounding box center [89, 316] width 134 height 245
click at [27, 249] on div "White ( 92 ) Pink ( 58 ) Black ( 37 ) Purple ( 26 ) Blue ( 13 ) Multi Colour ( …" at bounding box center [89, 316] width 134 height 245
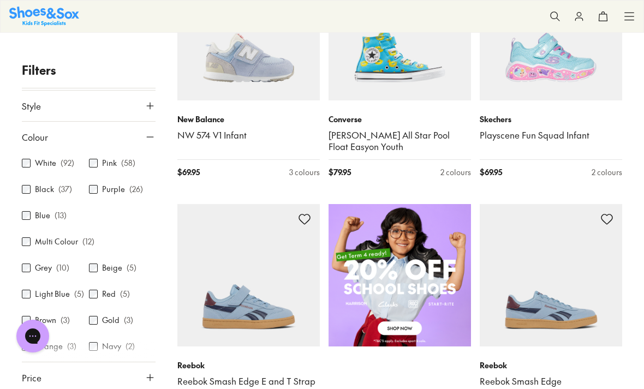
scroll to position [92, 0]
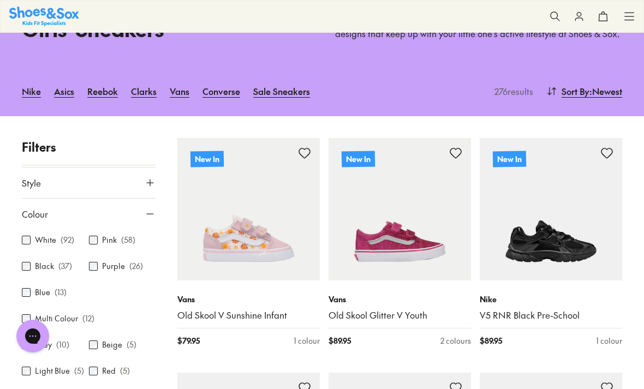
click at [99, 237] on div "Pink ( 58 )" at bounding box center [122, 240] width 67 height 13
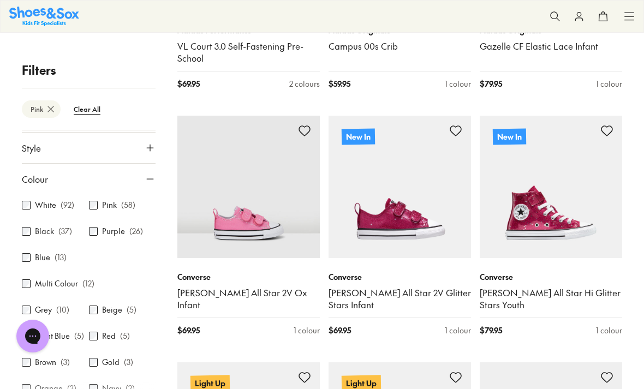
scroll to position [1569, 0]
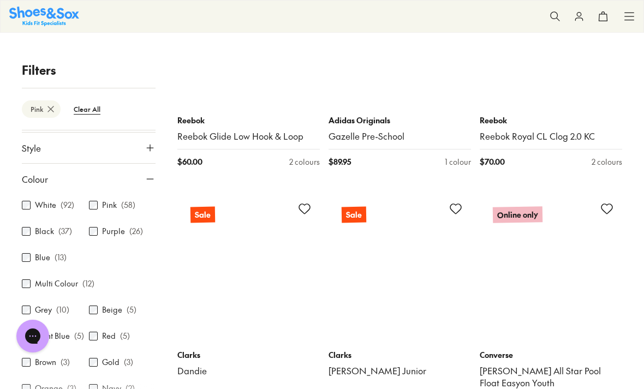
scroll to position [3660, 0]
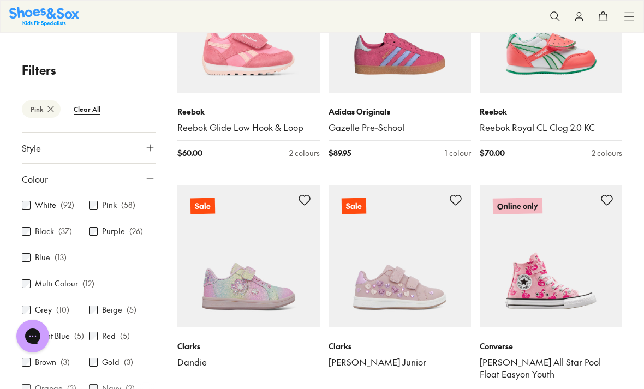
click at [591, 256] on img at bounding box center [551, 256] width 142 height 142
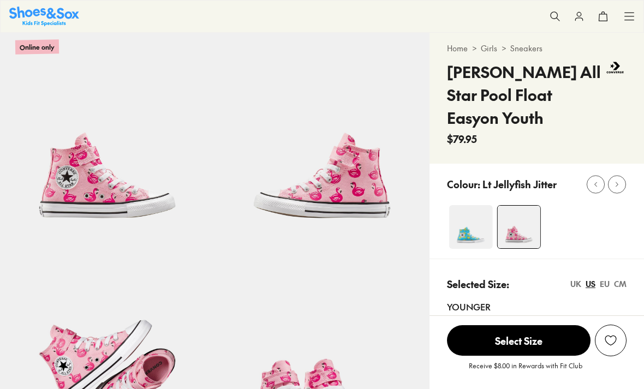
scroll to position [31, 0]
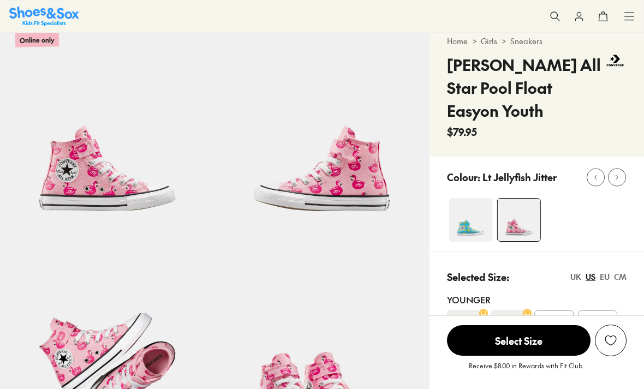
select select "*"
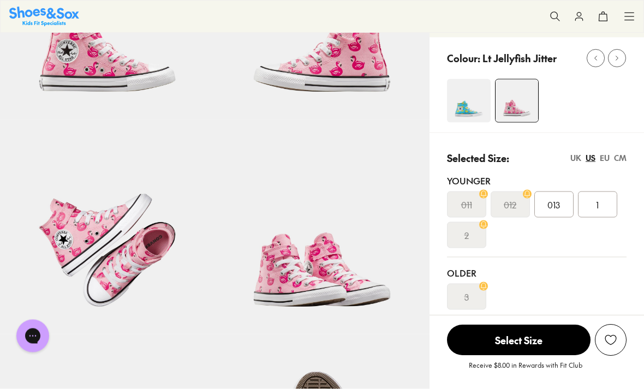
scroll to position [150, 0]
click at [476, 105] on img at bounding box center [469, 101] width 44 height 44
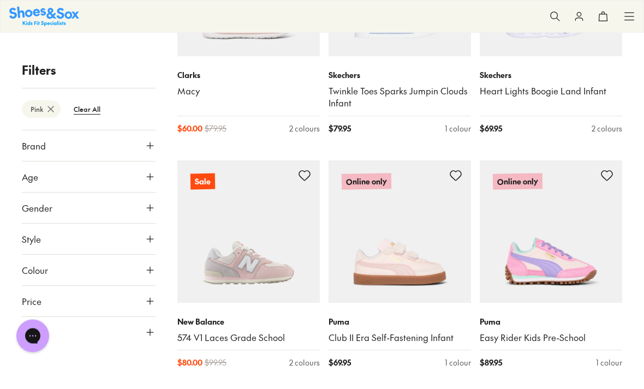
scroll to position [371, 0]
click at [154, 268] on icon at bounding box center [150, 270] width 11 height 11
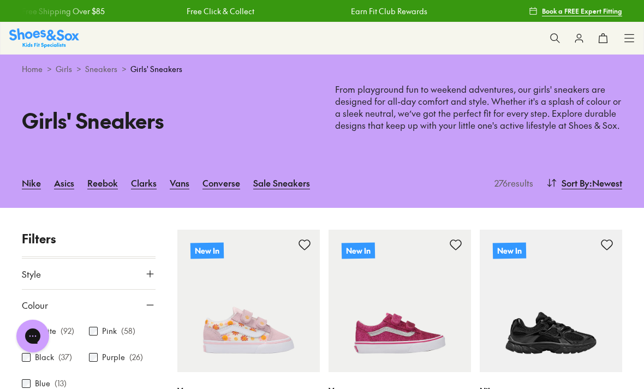
scroll to position [91, 0]
click at [103, 326] on label "Pink" at bounding box center [109, 331] width 15 height 11
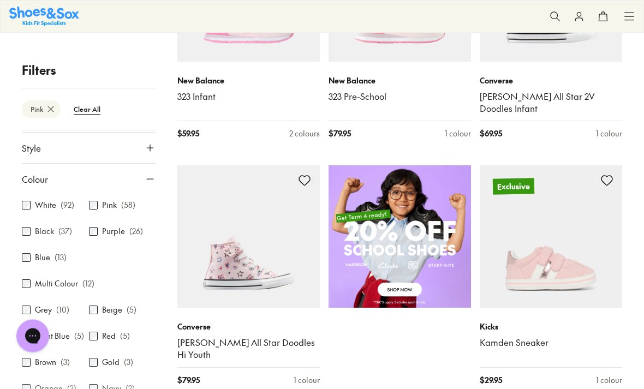
scroll to position [565, 0]
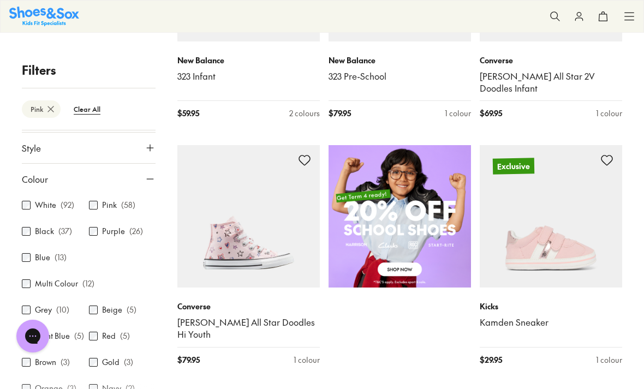
click at [234, 274] on img at bounding box center [248, 216] width 142 height 142
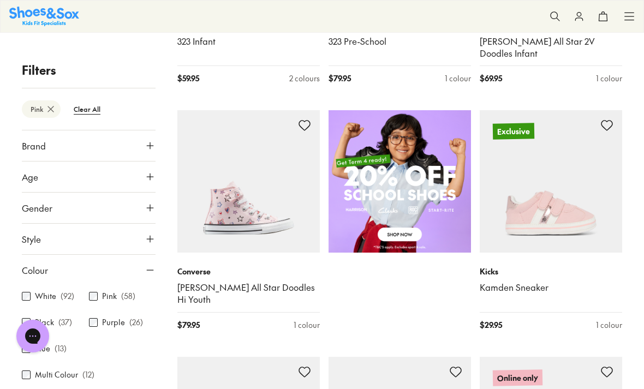
scroll to position [0, 0]
click at [147, 147] on icon at bounding box center [150, 145] width 11 height 11
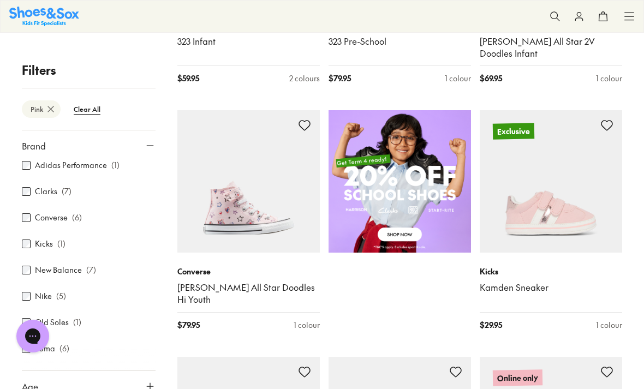
scroll to position [32, 0]
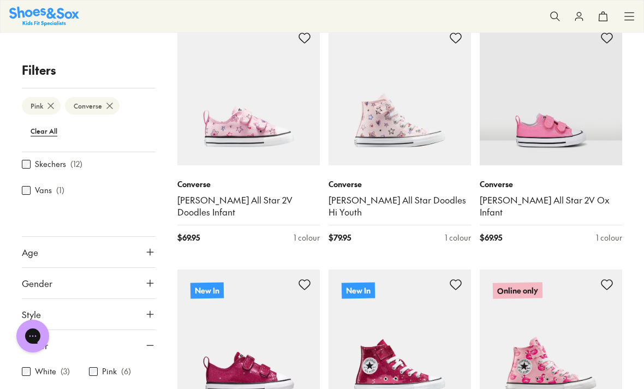
scroll to position [186, 0]
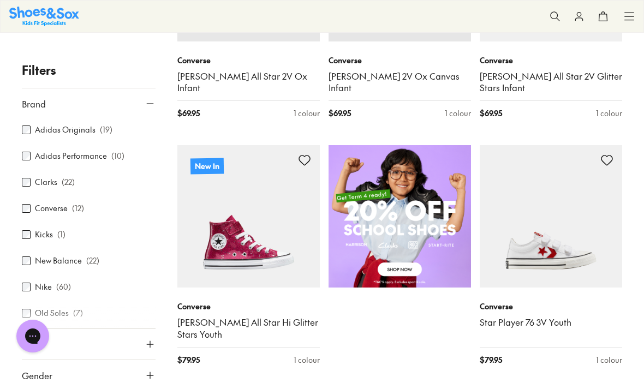
scroll to position [151, 0]
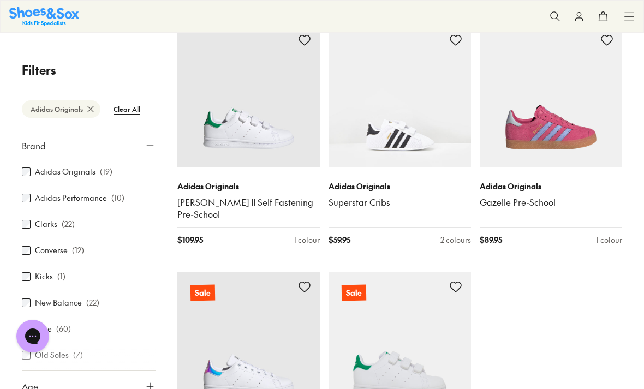
scroll to position [1413, 0]
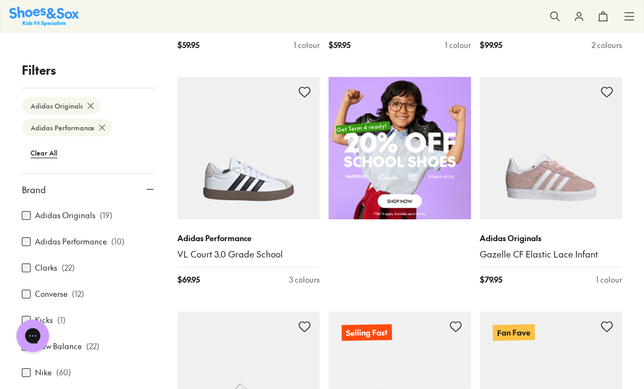
scroll to position [636, 0]
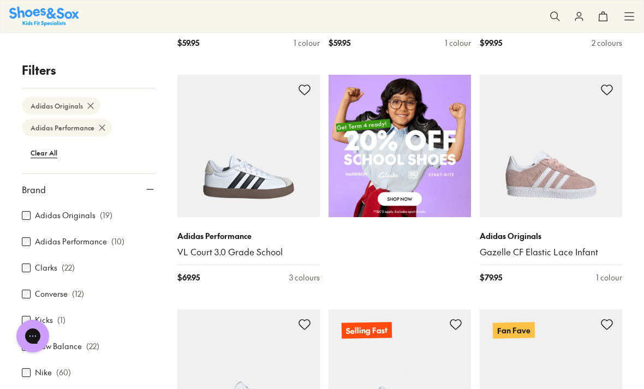
click at [216, 246] on link "VL Court 3.0 Grade School" at bounding box center [248, 252] width 142 height 12
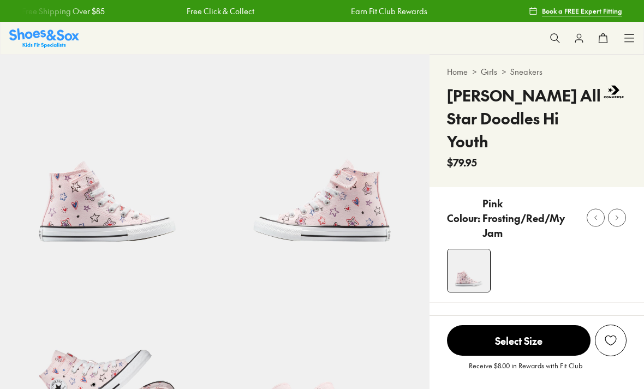
select select "*"
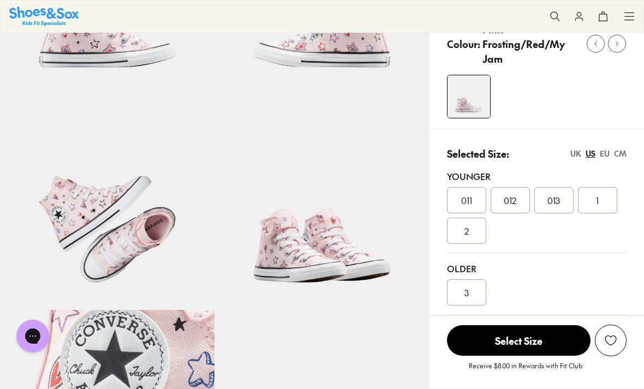
scroll to position [173, 0]
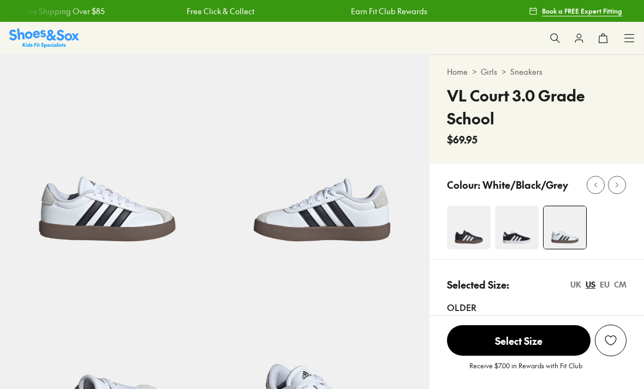
select select "*"
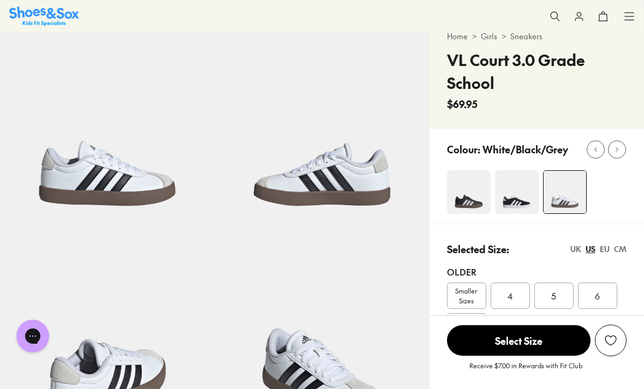
scroll to position [39, 0]
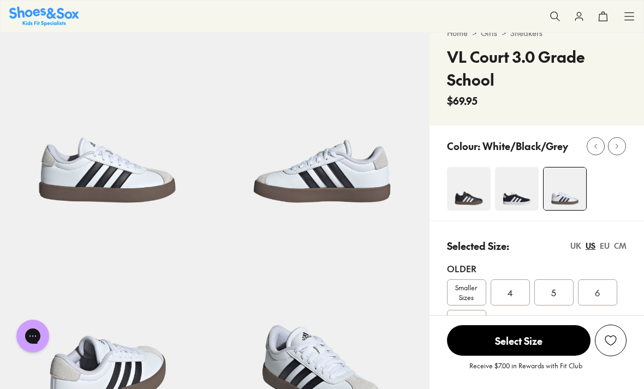
click at [449, 310] on div "7" at bounding box center [466, 323] width 39 height 26
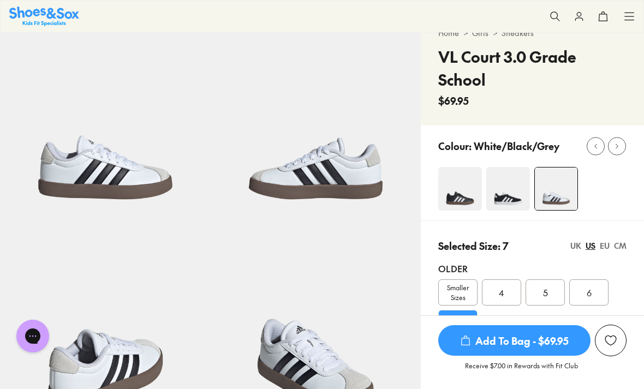
click at [461, 292] on span "Smaller Sizes" at bounding box center [458, 293] width 38 height 20
click at [463, 283] on span "Smaller Sizes" at bounding box center [458, 293] width 38 height 20
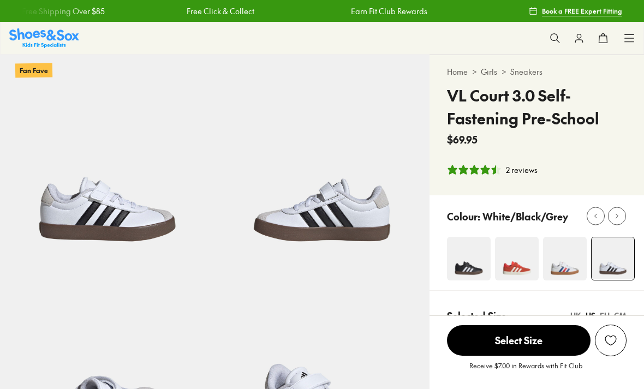
select select "*"
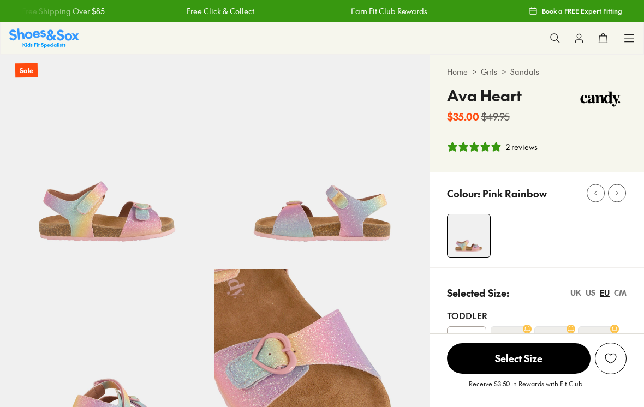
select select "*"
click at [614, 200] on button at bounding box center [617, 193] width 18 height 18
click at [618, 193] on icon at bounding box center [617, 193] width 8 height 8
click at [617, 195] on icon at bounding box center [617, 193] width 8 height 8
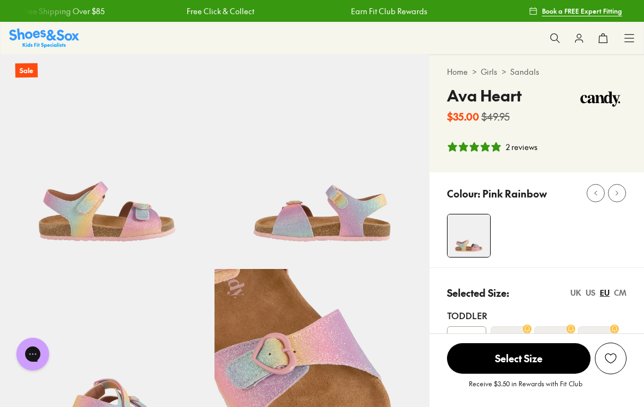
click at [618, 192] on icon at bounding box center [617, 193] width 8 height 8
click at [598, 190] on icon at bounding box center [596, 193] width 8 height 8
click at [623, 193] on button at bounding box center [617, 193] width 18 height 18
click at [623, 192] on button at bounding box center [617, 193] width 18 height 18
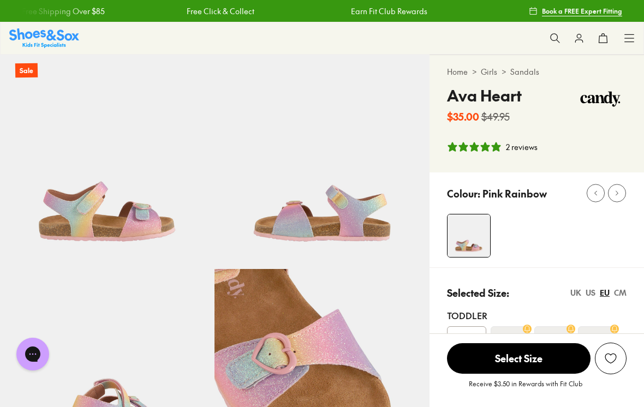
click at [590, 194] on div at bounding box center [595, 193] width 11 height 11
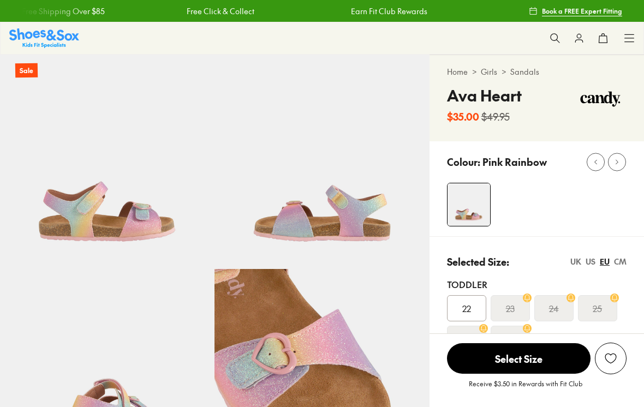
select select "*"
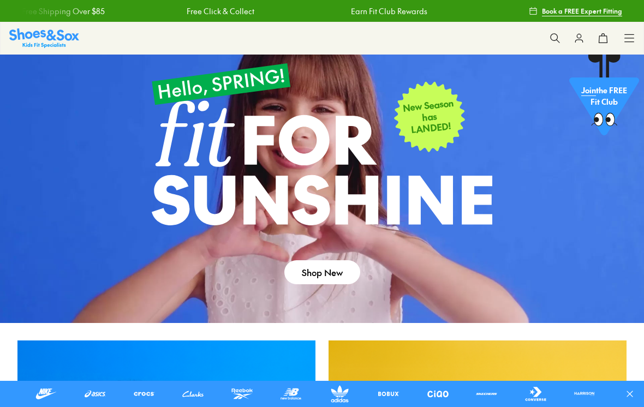
click at [623, 44] on div "Shop All Shop All Shop All 20% Off School New Arrivals Online Only Best Sellers…" at bounding box center [322, 38] width 644 height 33
click at [624, 44] on div "Shop All Shop All Shop All 20% Off School New Arrivals Online Only Best Sellers…" at bounding box center [629, 38] width 11 height 32
click at [628, 41] on use at bounding box center [629, 37] width 9 height 7
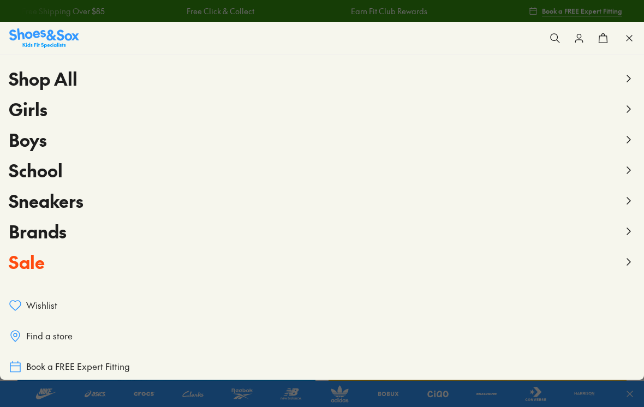
click at [629, 112] on icon at bounding box center [628, 109] width 13 height 13
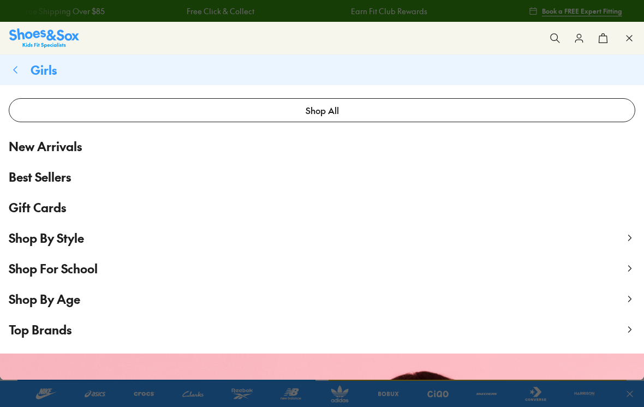
click at [74, 243] on span "Shop By Style" at bounding box center [46, 238] width 75 height 16
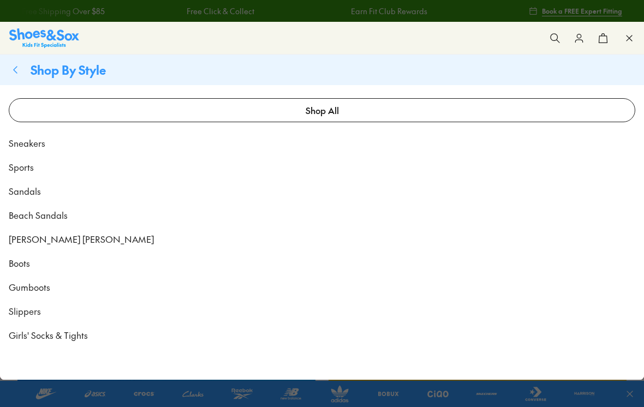
click at [63, 187] on link "Sandals" at bounding box center [322, 191] width 644 height 24
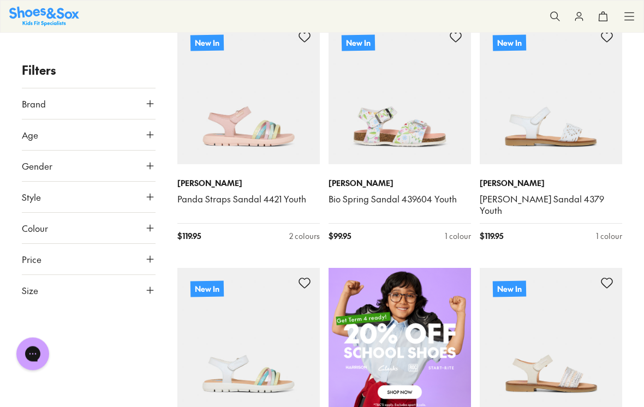
scroll to position [462, 0]
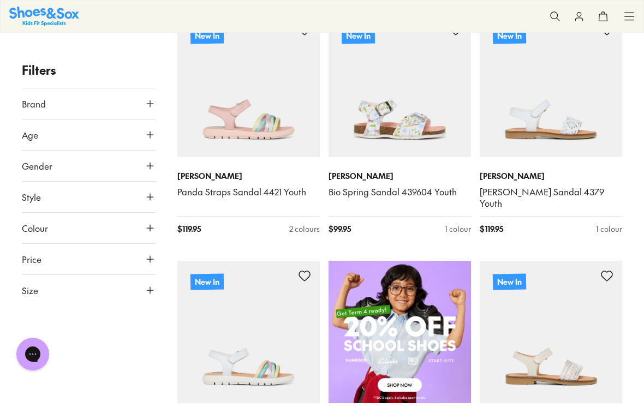
click at [558, 140] on img at bounding box center [551, 86] width 142 height 142
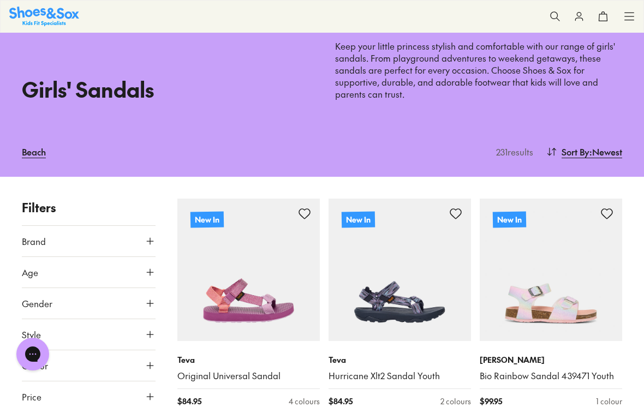
scroll to position [0, 0]
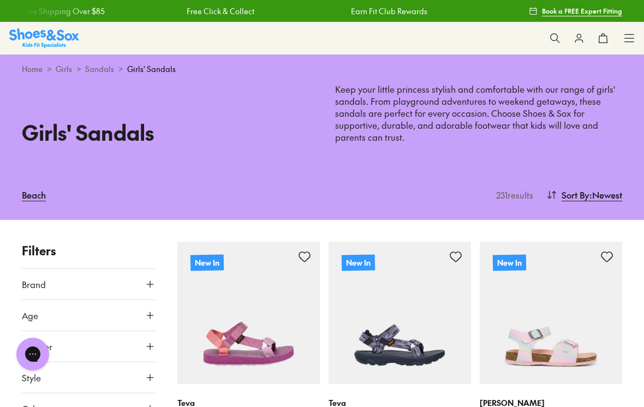
click at [624, 38] on icon at bounding box center [629, 38] width 11 height 11
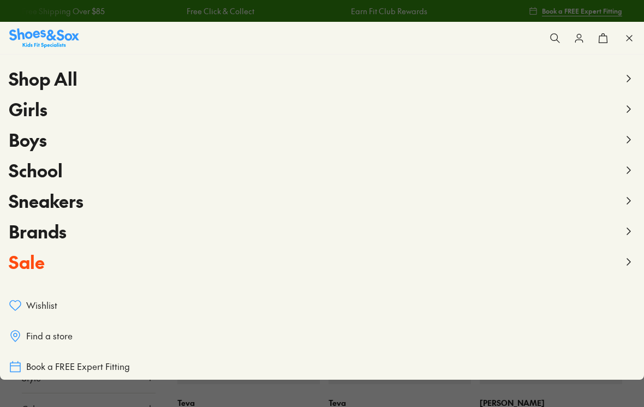
click at [628, 264] on use at bounding box center [628, 262] width 3 height 7
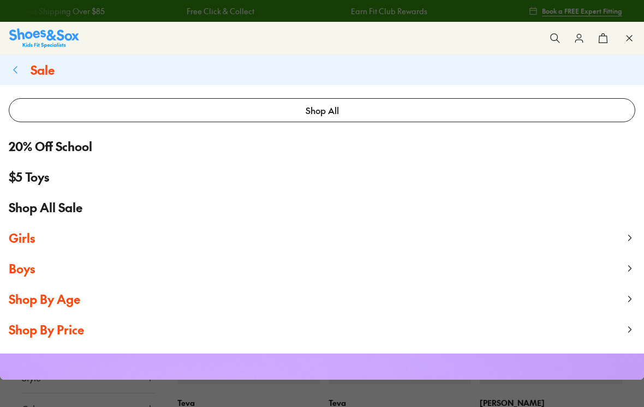
click at [25, 241] on span "Girls" at bounding box center [22, 238] width 26 height 16
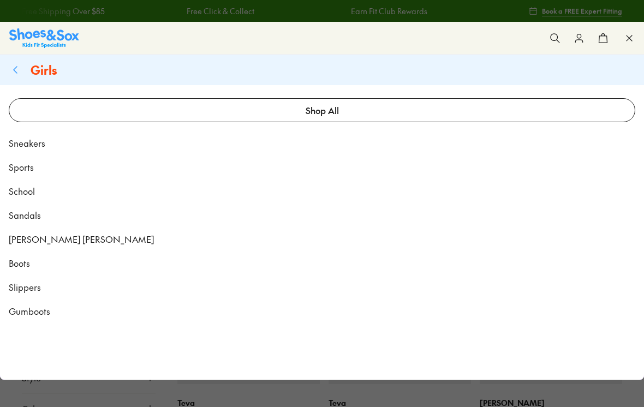
click at [43, 216] on link "Sandals" at bounding box center [322, 215] width 644 height 24
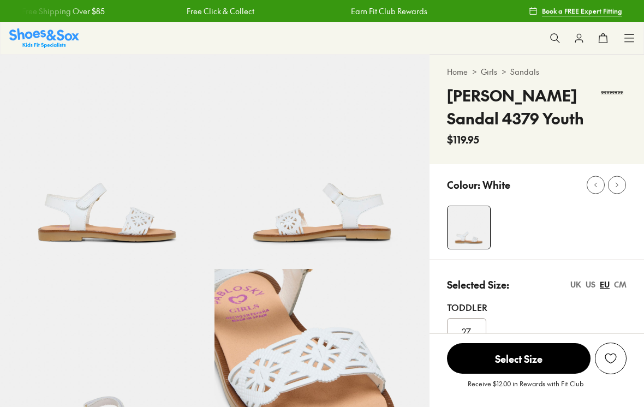
scroll to position [33, 0]
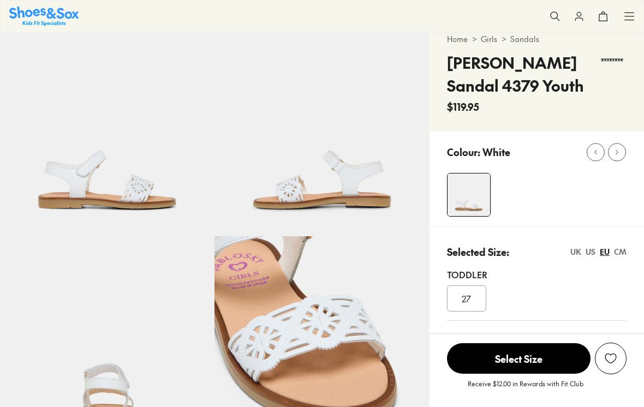
select select "*"
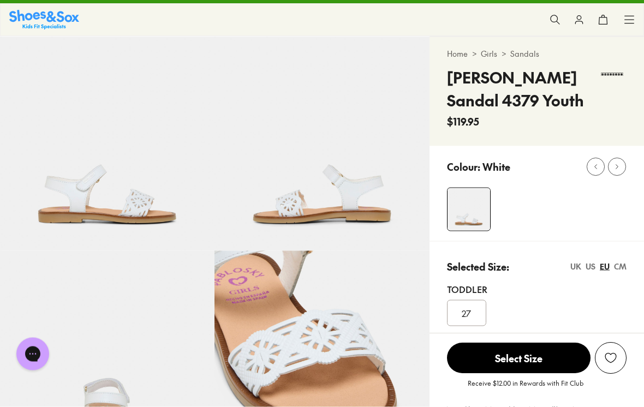
scroll to position [0, 0]
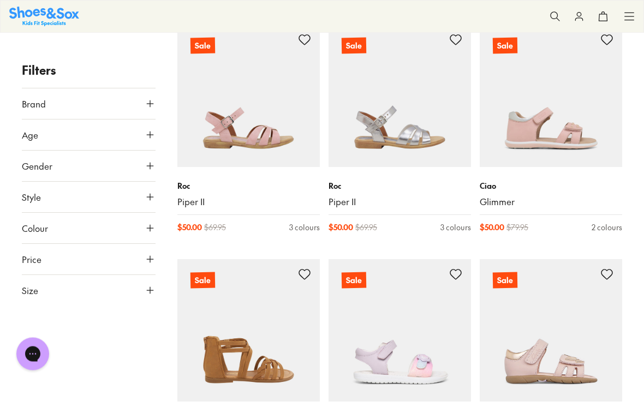
scroll to position [885, 0]
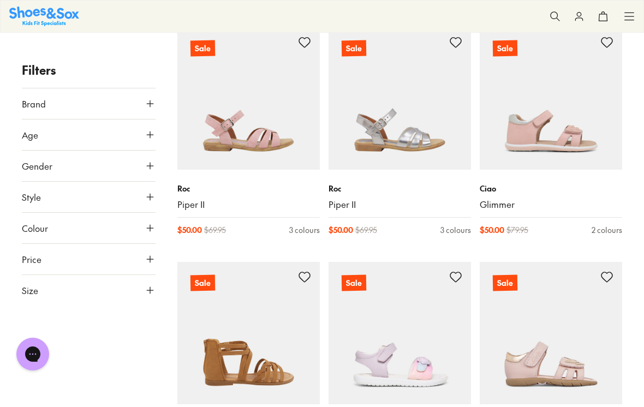
click at [575, 183] on p "Ciao" at bounding box center [551, 188] width 142 height 11
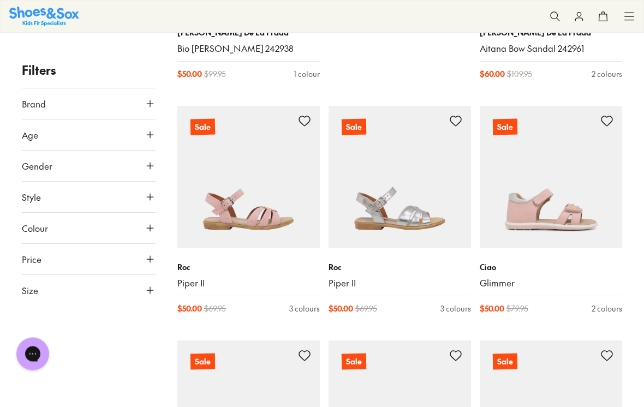
scroll to position [803, 0]
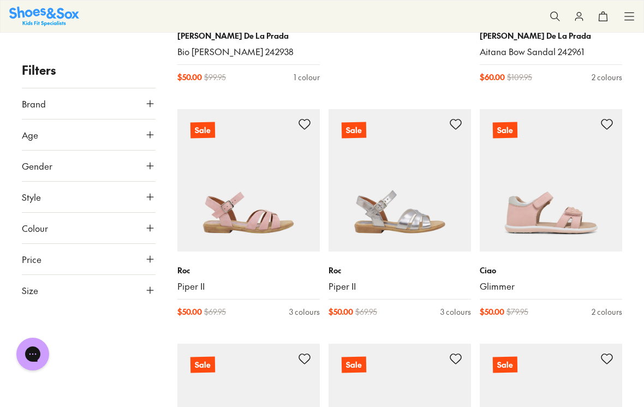
click at [592, 214] on img at bounding box center [551, 180] width 142 height 142
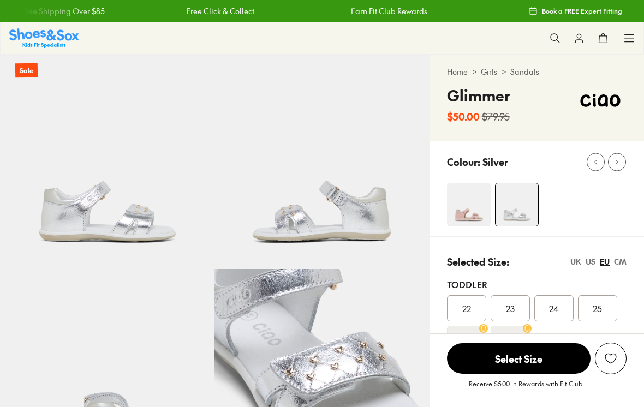
select select "*"
click at [471, 205] on img at bounding box center [469, 205] width 44 height 44
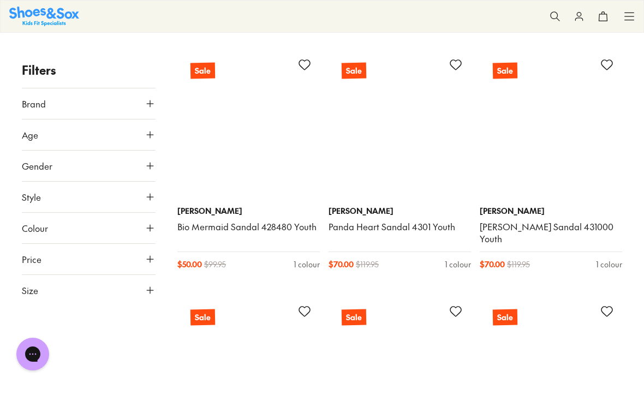
scroll to position [3442, 0]
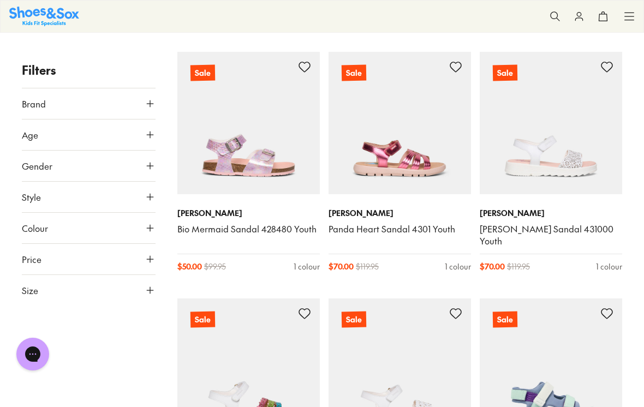
click at [243, 168] on img at bounding box center [248, 123] width 142 height 142
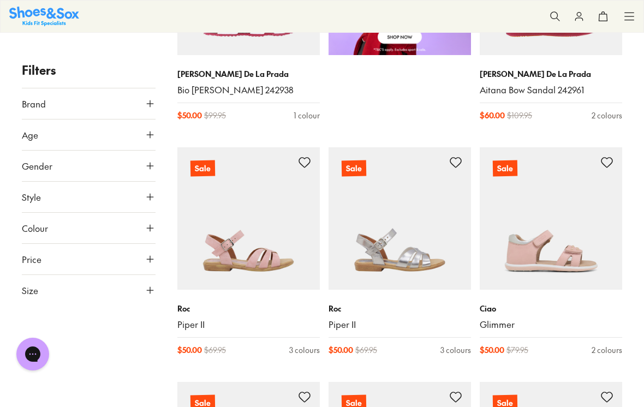
scroll to position [797, 0]
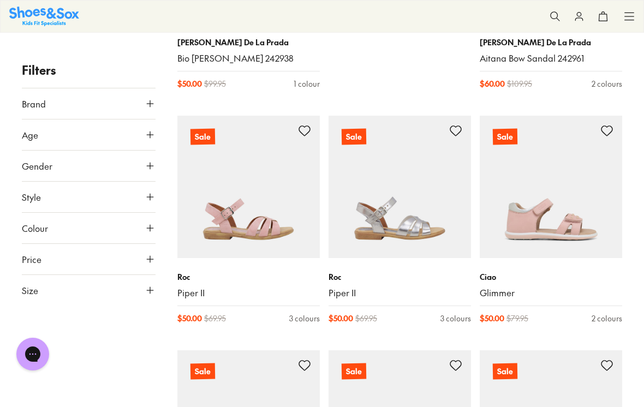
click at [0, 0] on span at bounding box center [0, 0] width 0 height 0
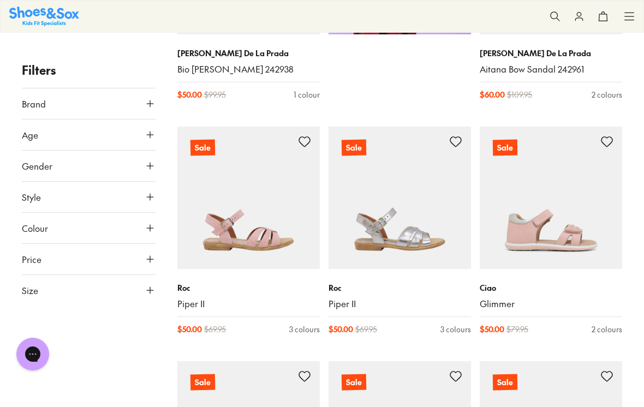
scroll to position [784, 0]
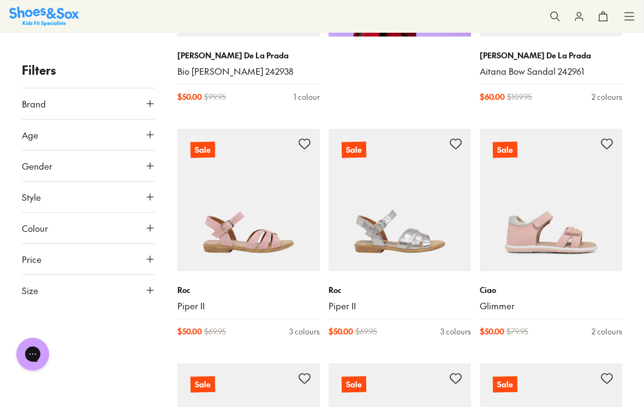
click at [544, 208] on img at bounding box center [551, 200] width 142 height 142
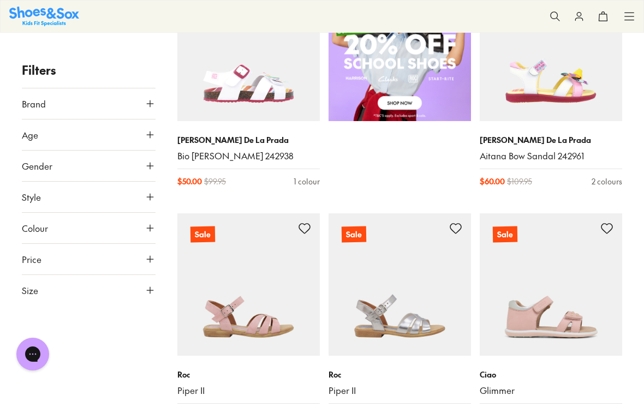
scroll to position [711, 0]
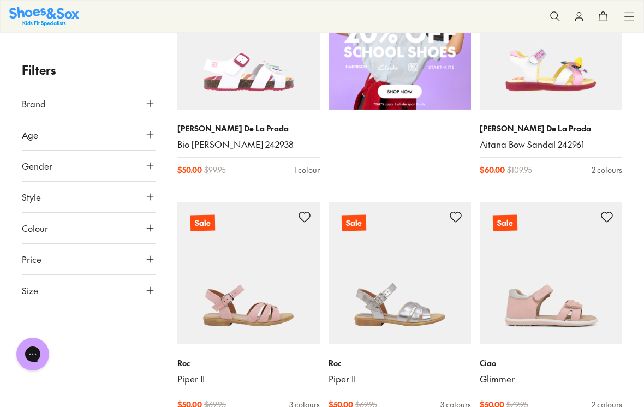
click at [534, 282] on img at bounding box center [551, 273] width 142 height 142
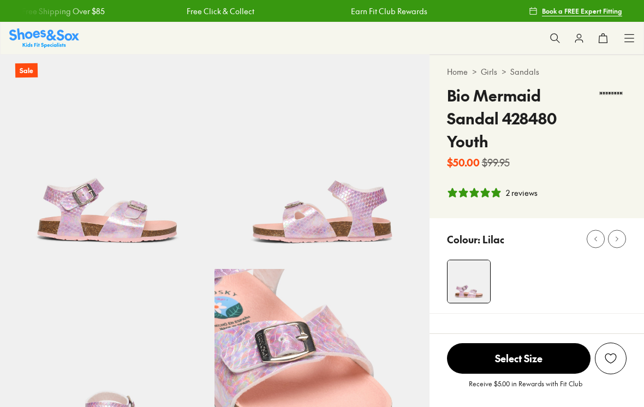
select select "*"
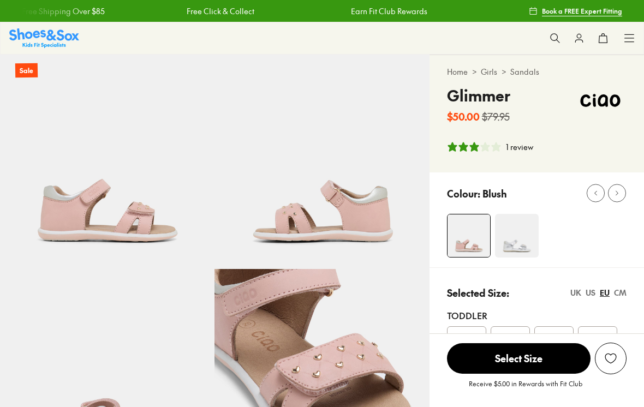
select select "*"
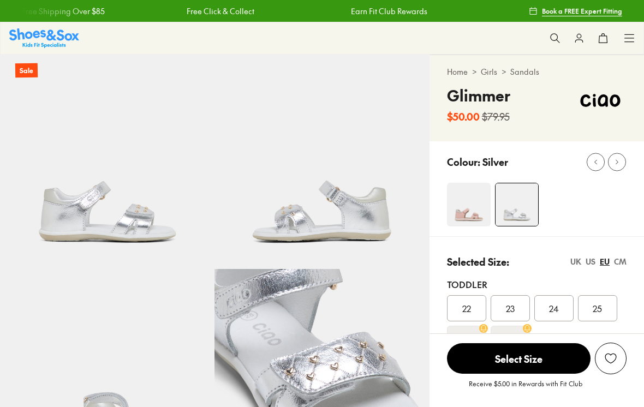
select select "*"
click at [458, 198] on img at bounding box center [469, 205] width 44 height 44
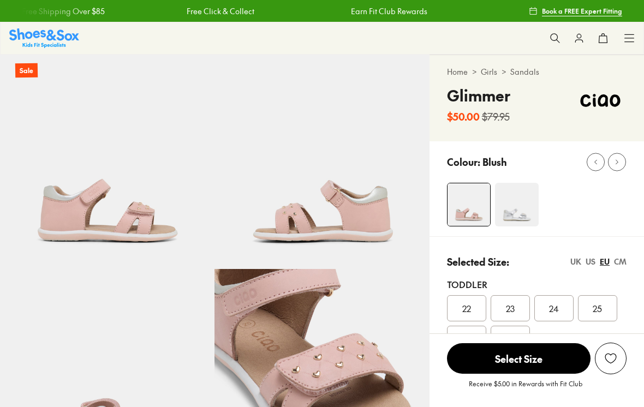
select select "*"
